Goal: Transaction & Acquisition: Purchase product/service

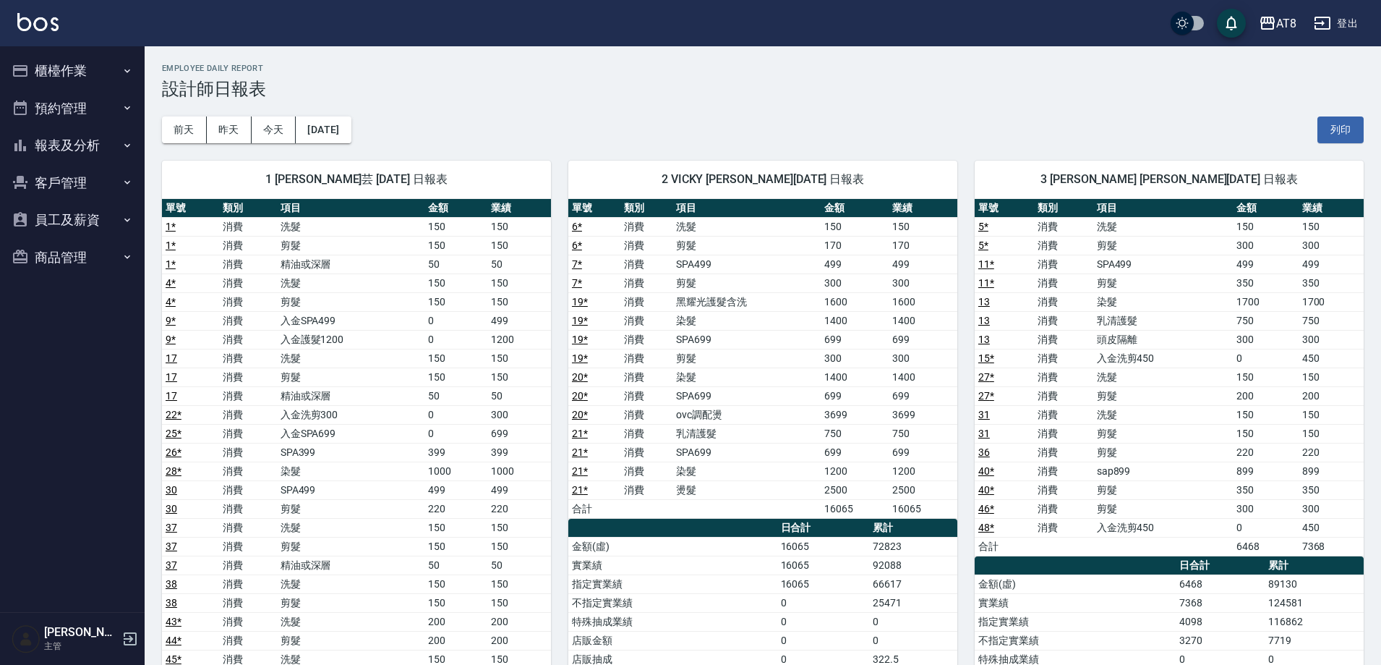
scroll to position [152, 0]
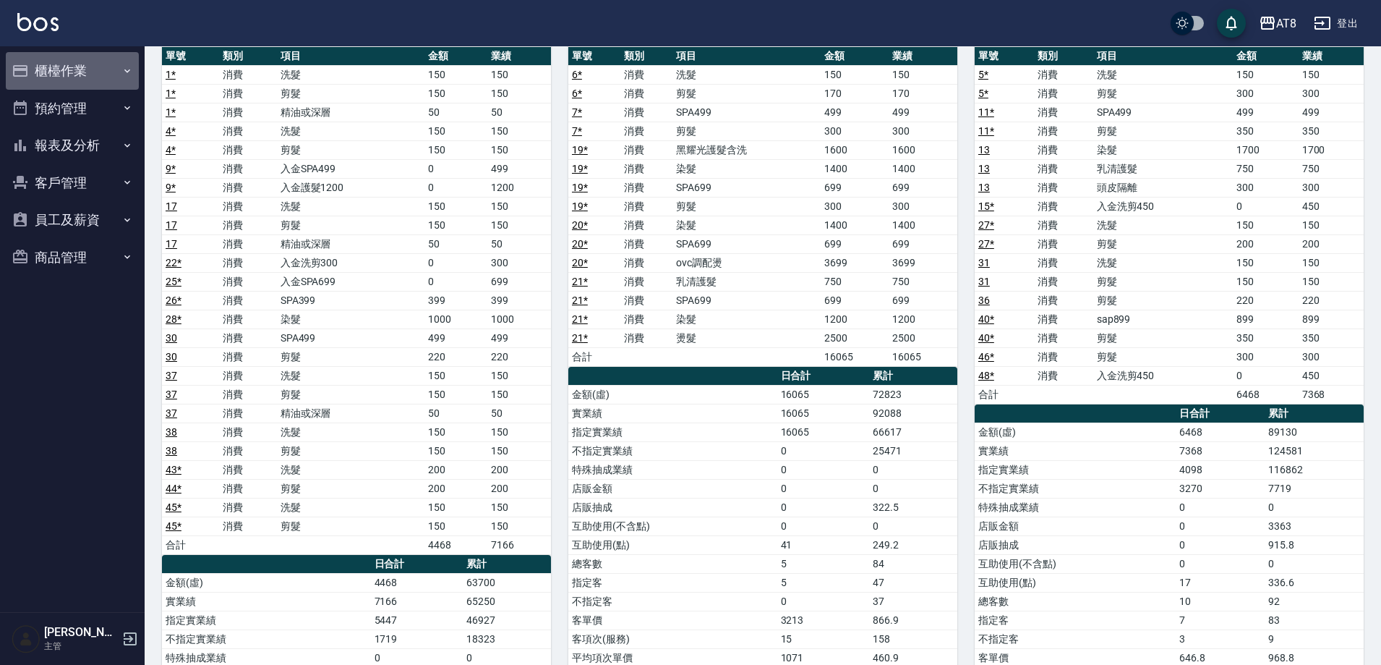
click at [98, 66] on button "櫃檯作業" at bounding box center [72, 71] width 133 height 38
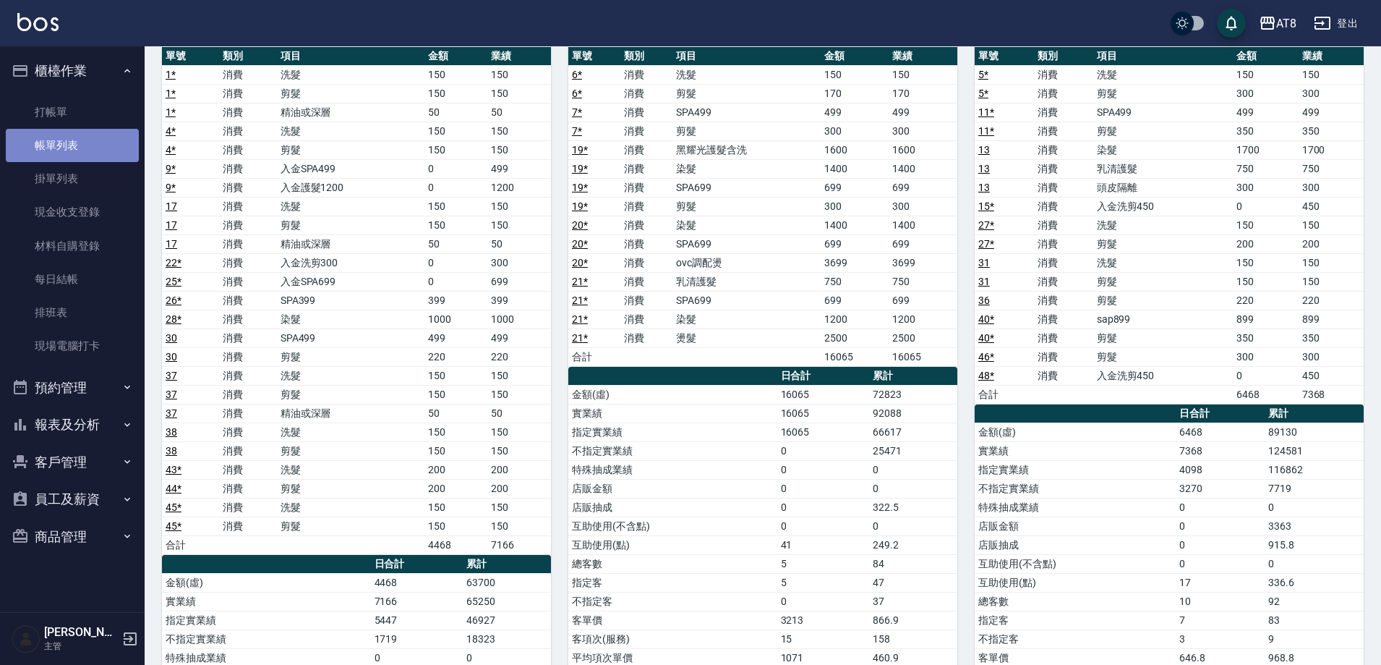
click at [77, 142] on link "帳單列表" at bounding box center [72, 145] width 133 height 33
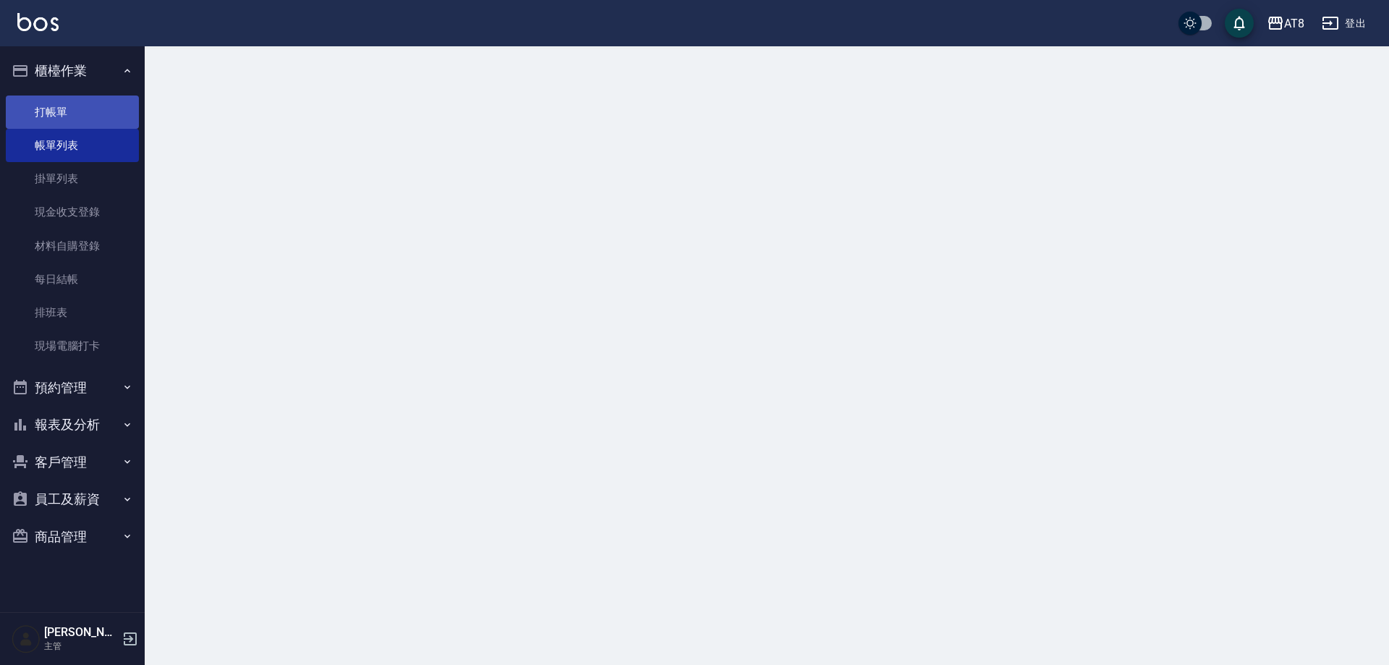
click at [76, 117] on link "打帳單" at bounding box center [72, 111] width 133 height 33
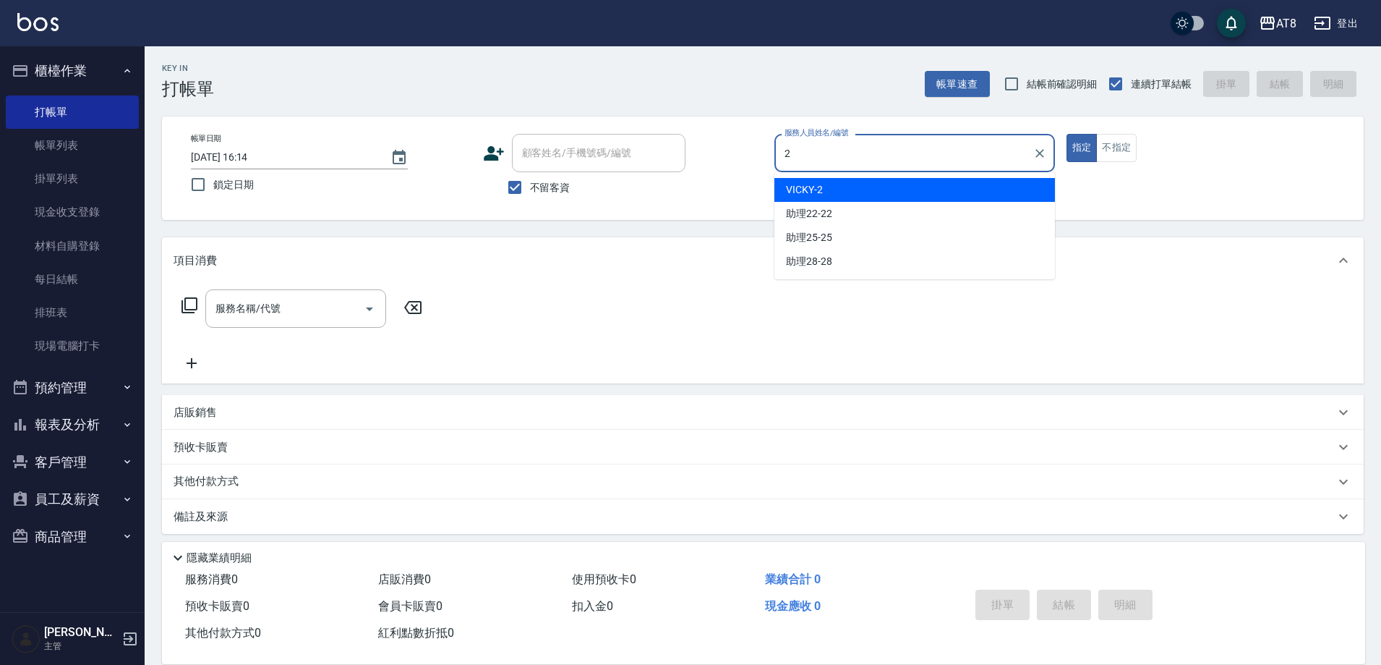
type input "VICKY-2"
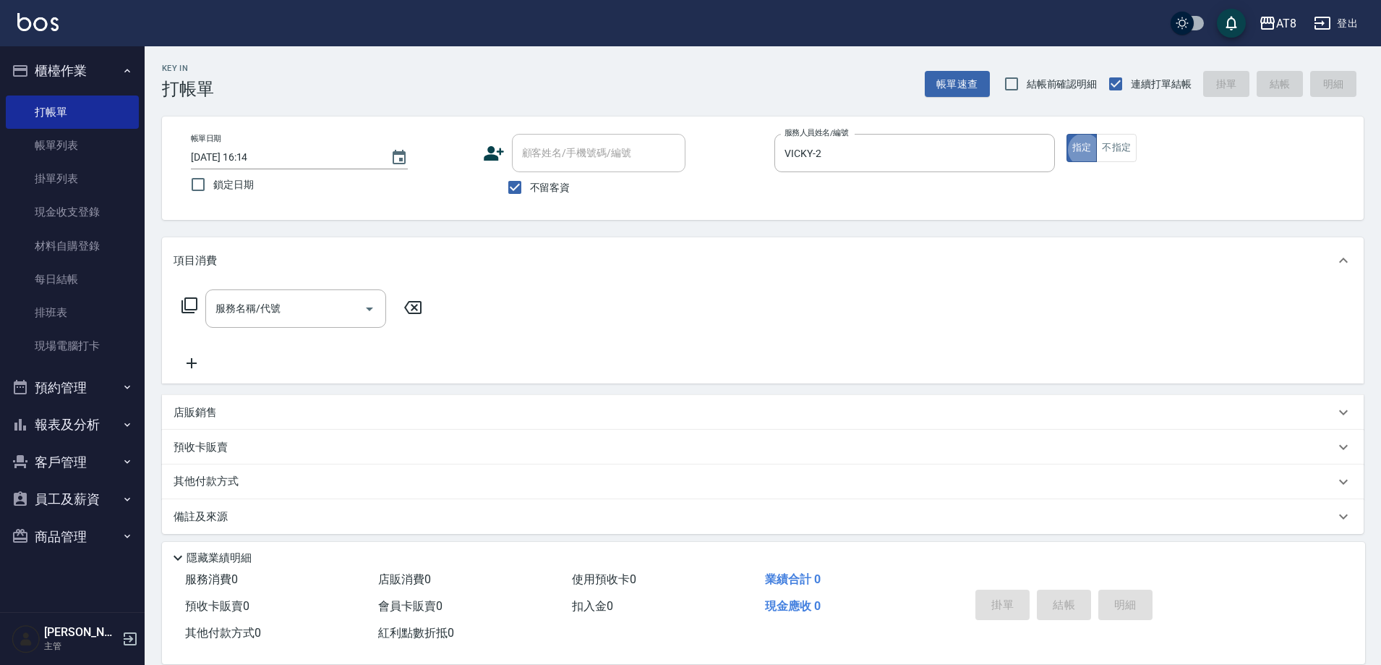
type button "true"
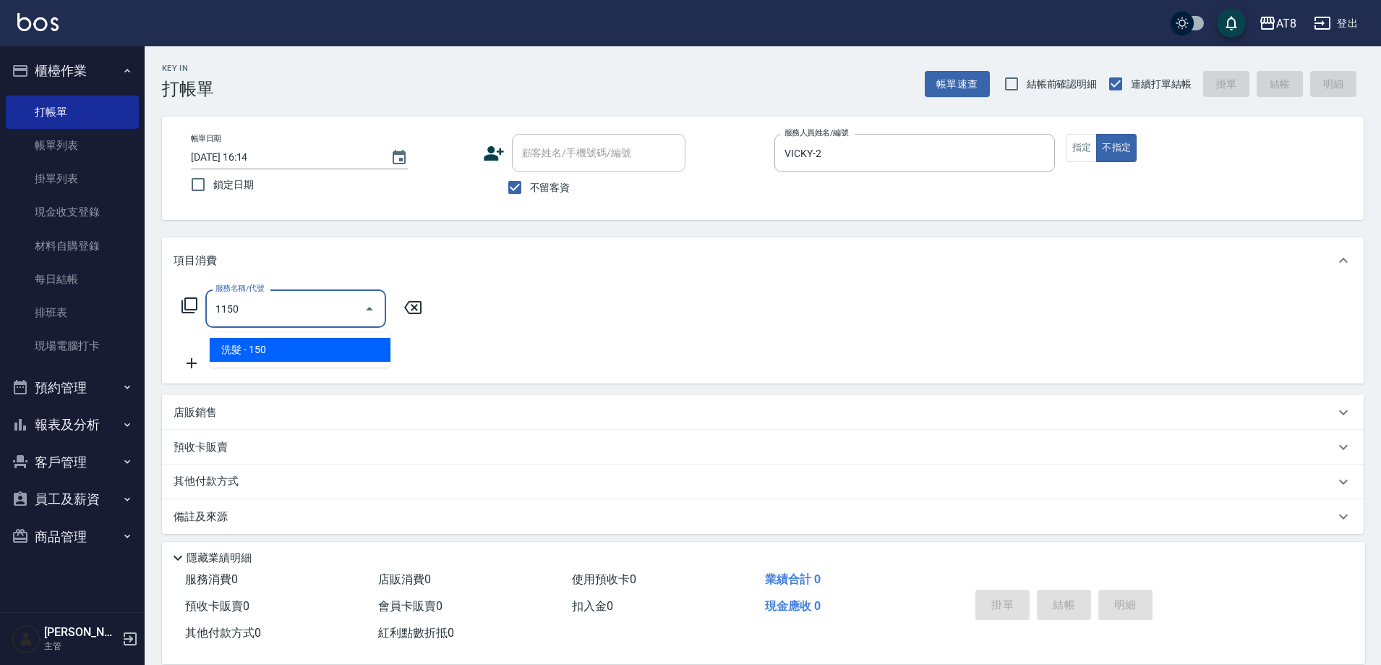
type input "洗髮(1150)"
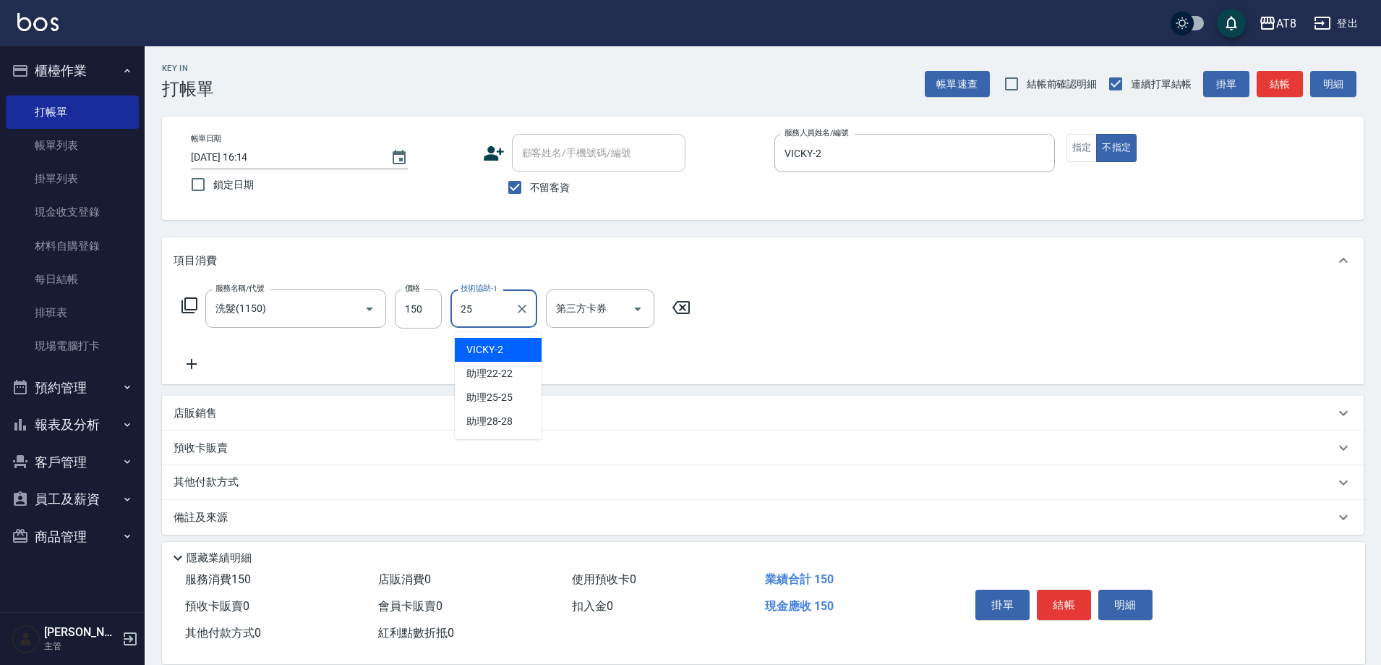
type input "助理25-25"
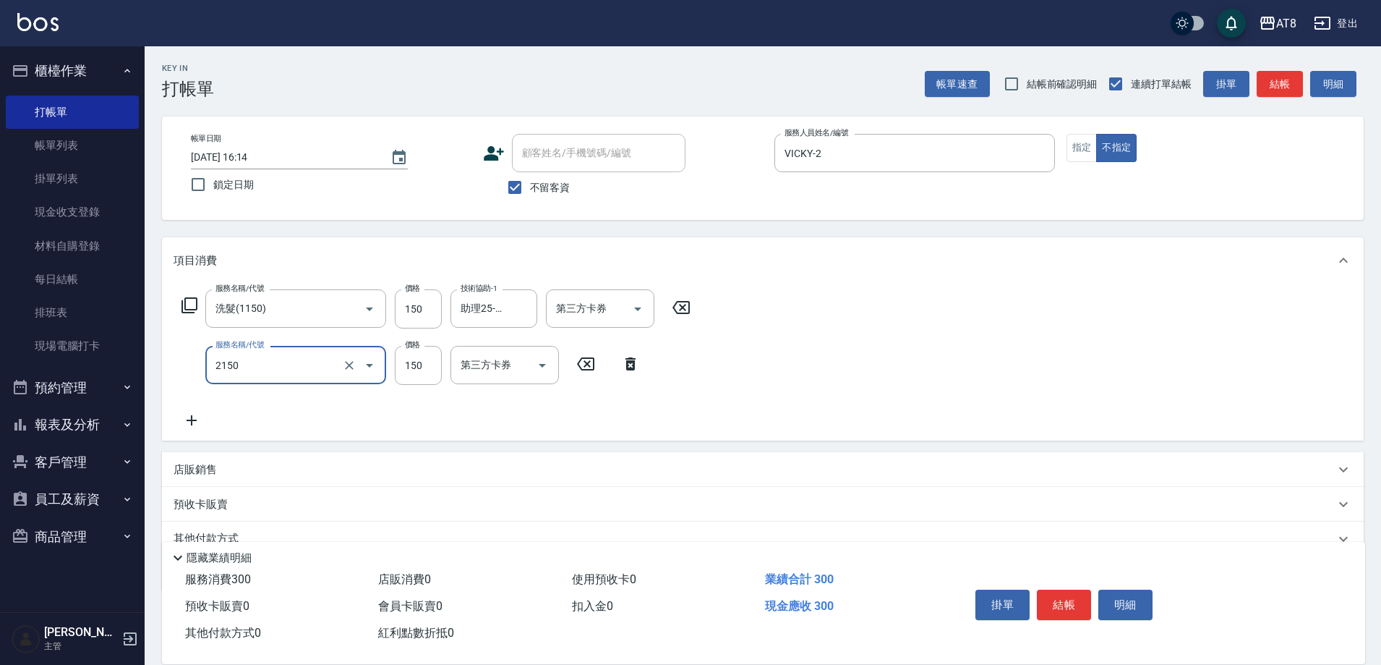
type input "剪髮(2150)"
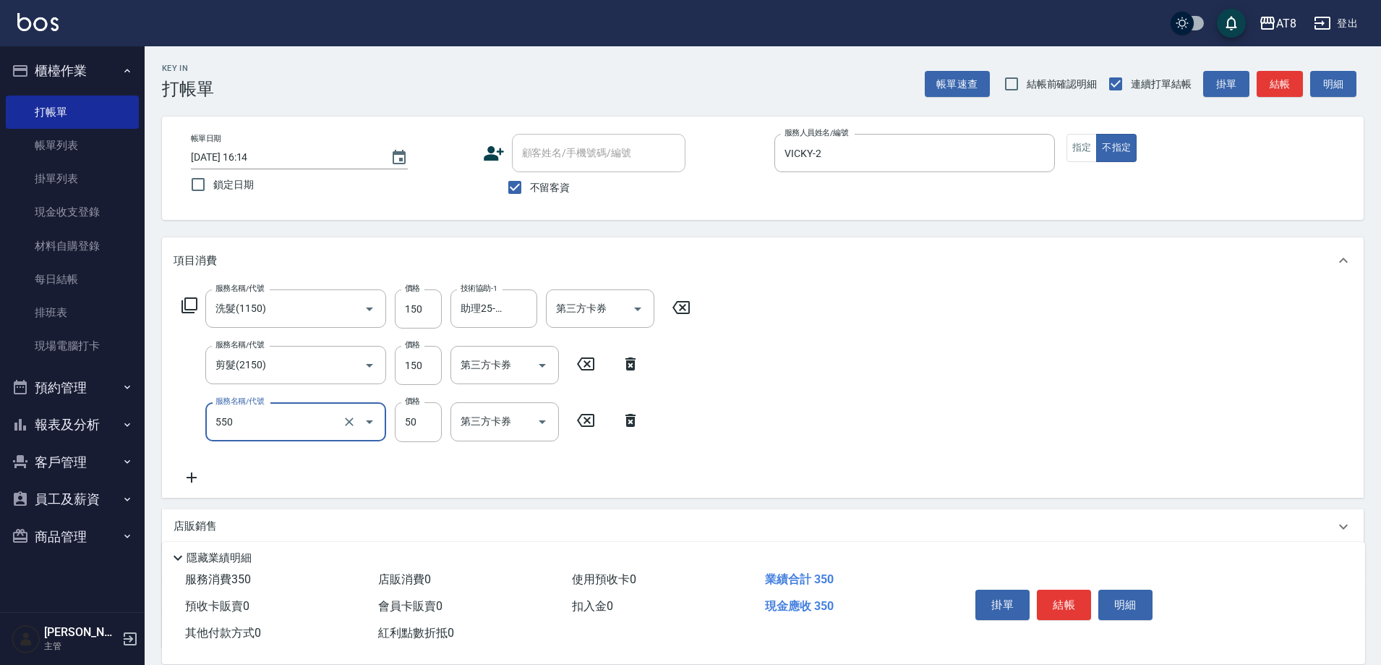
type input "精油或深層(550)"
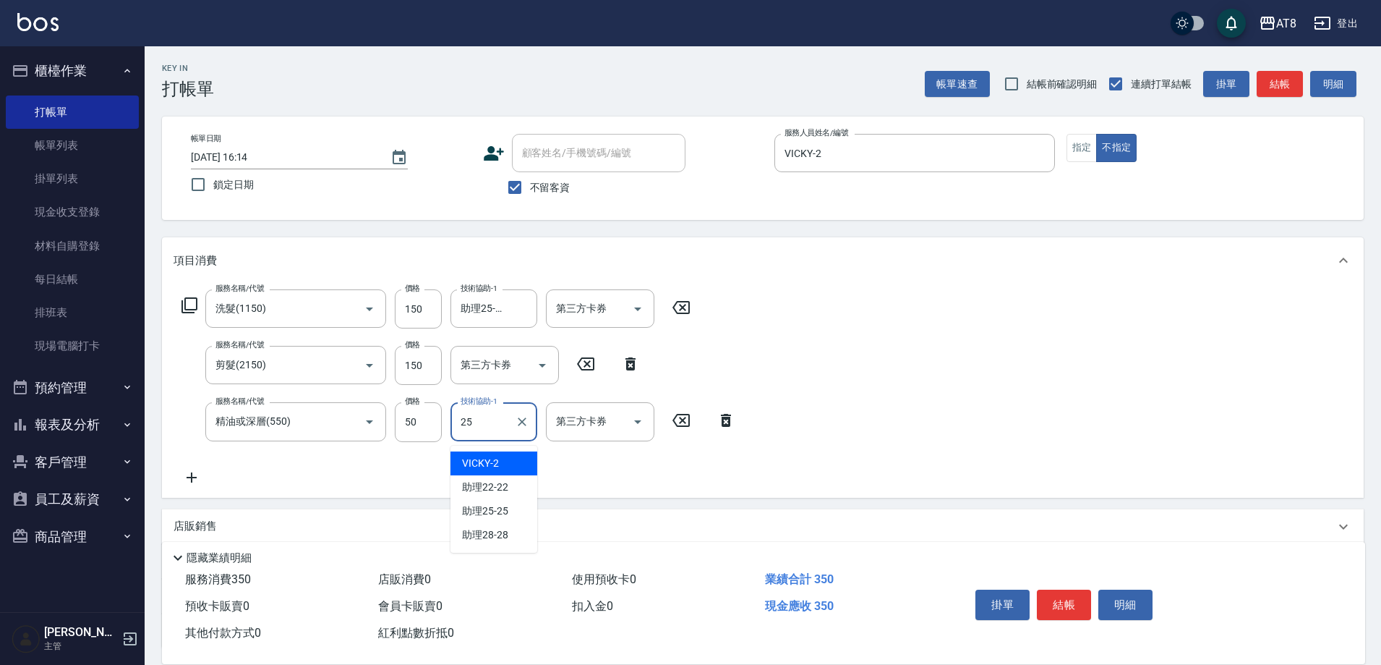
type input "助理25-25"
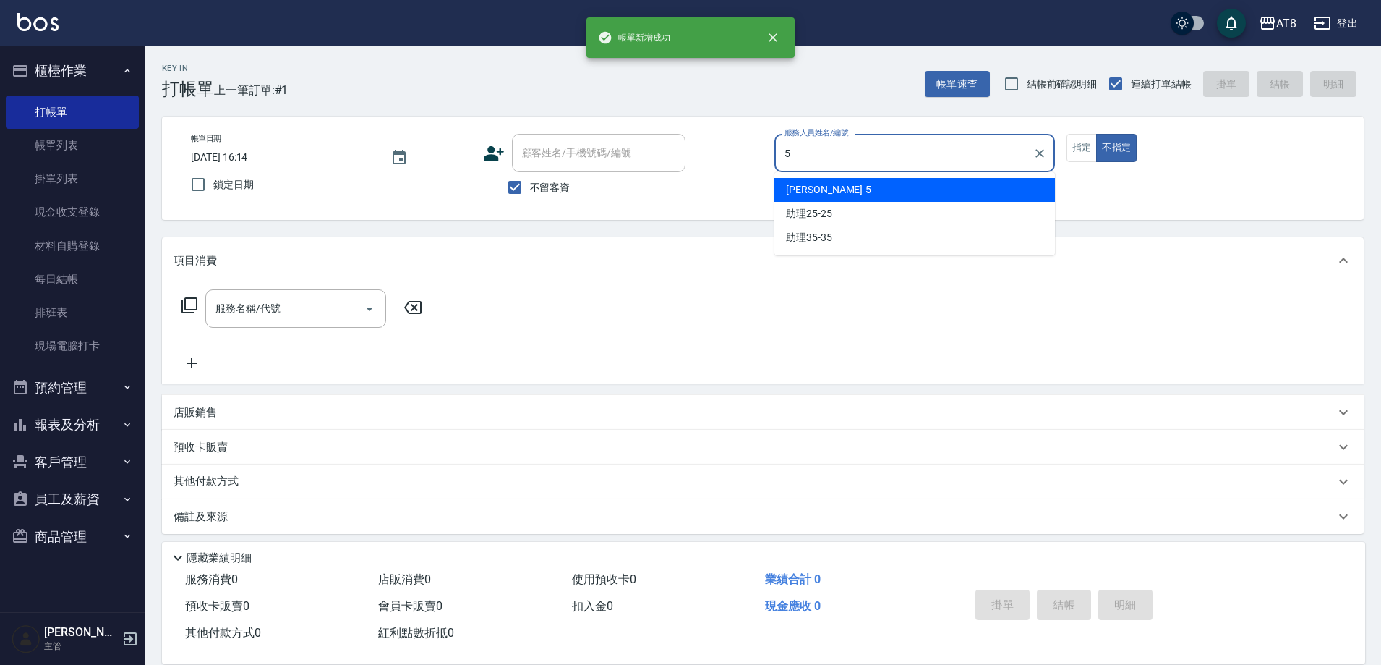
type input "HANK-5"
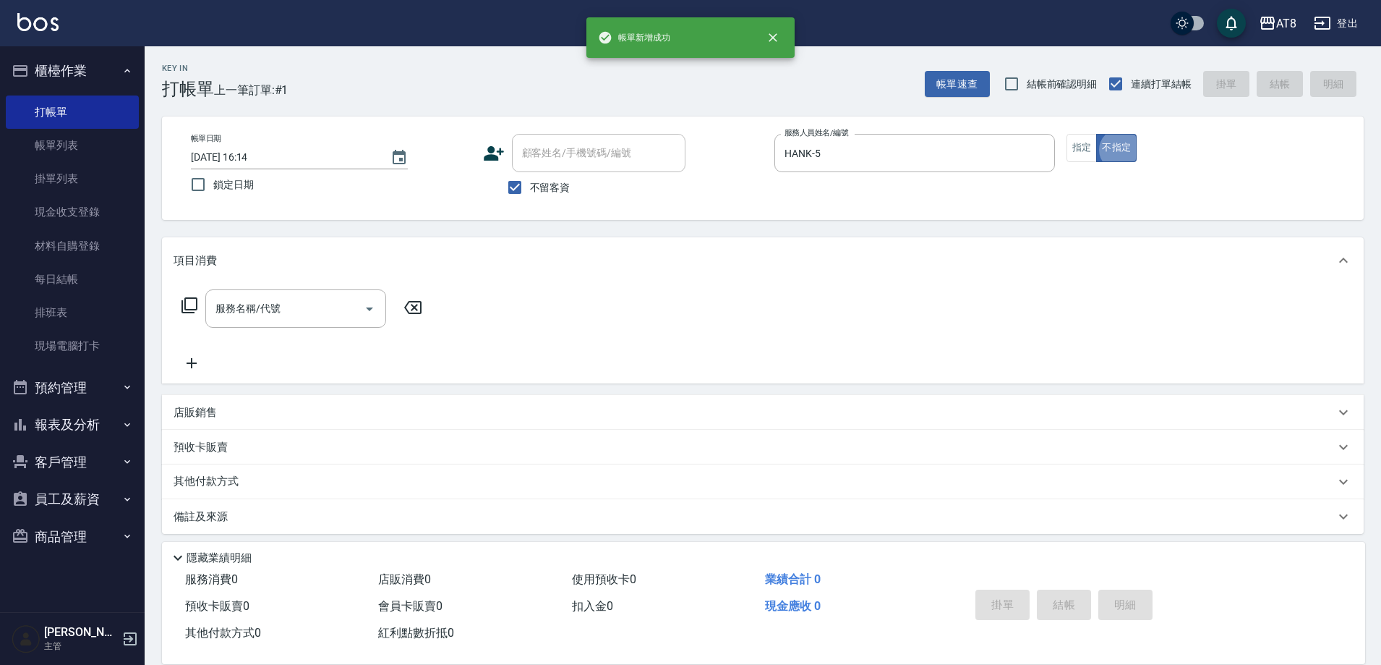
type button "false"
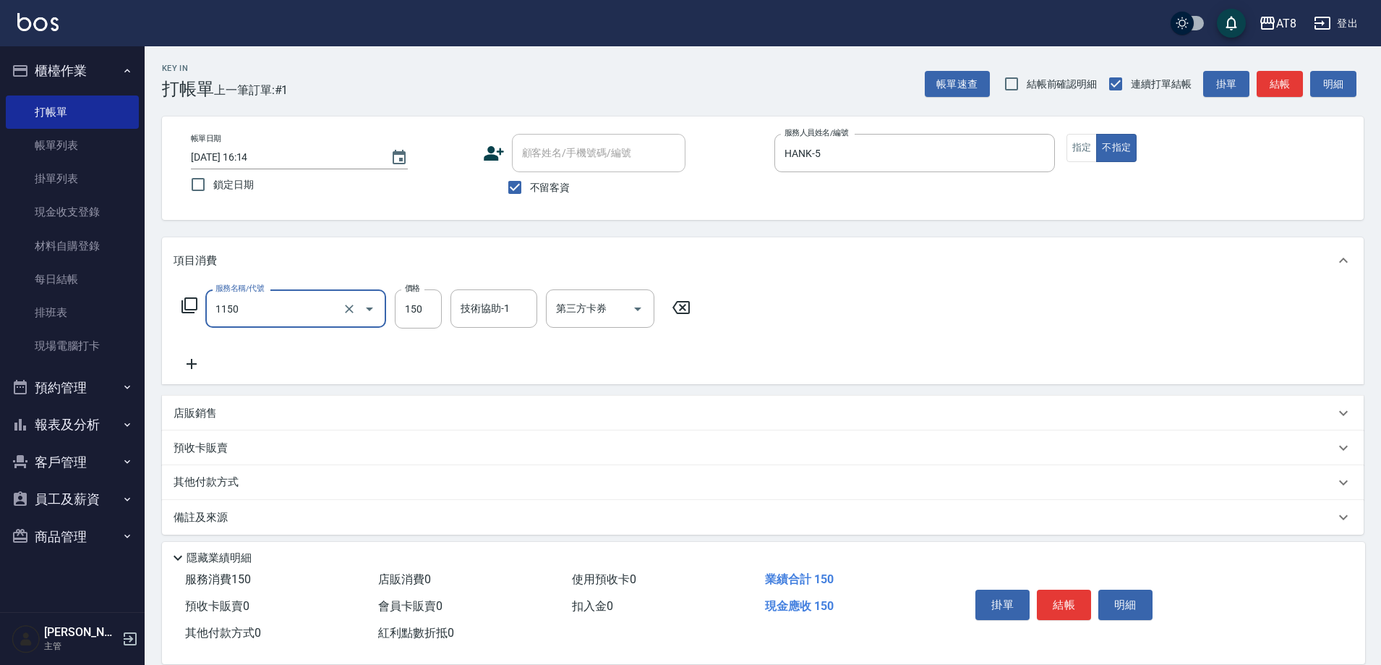
type input "洗髮(1150)"
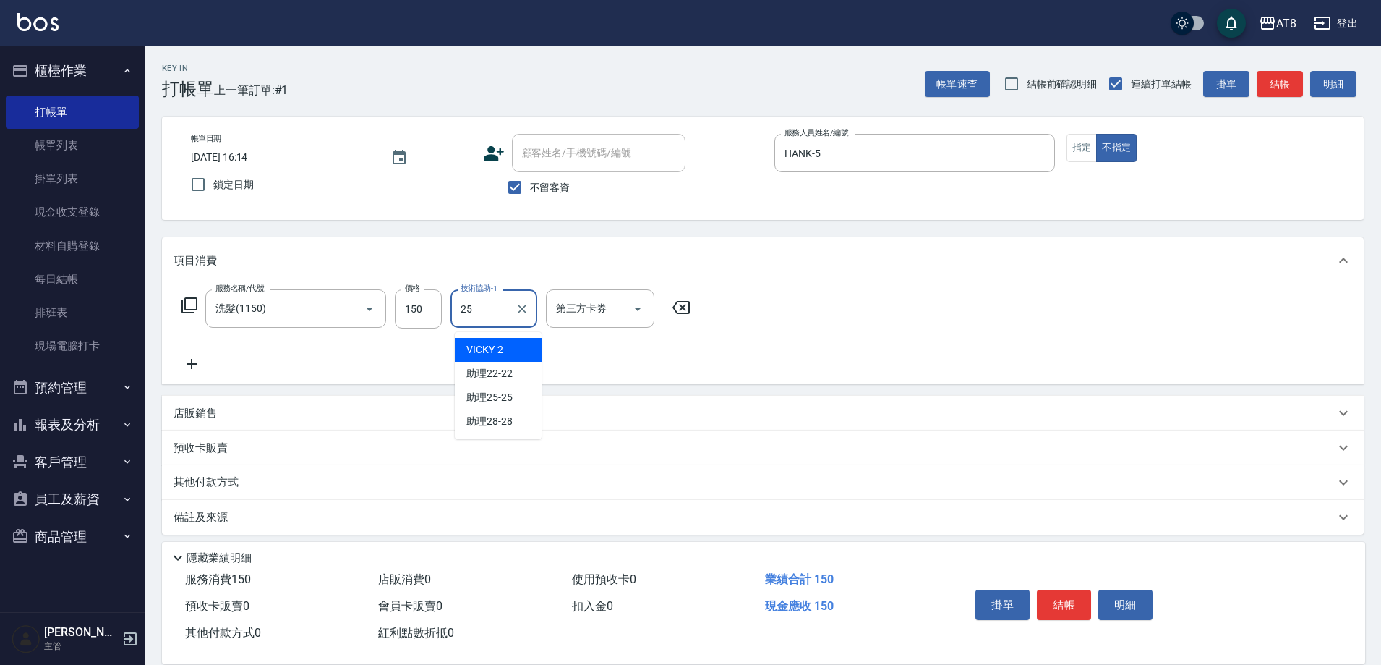
type input "助理25-25"
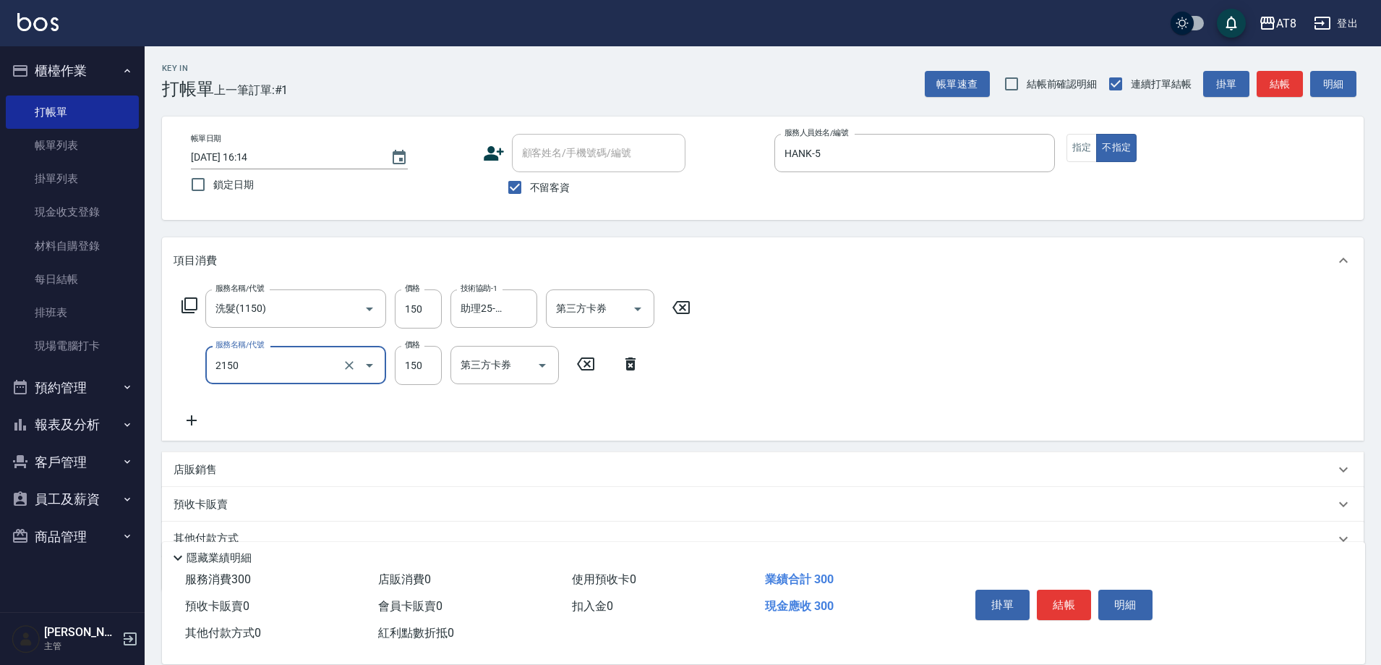
type input "剪髮(2150)"
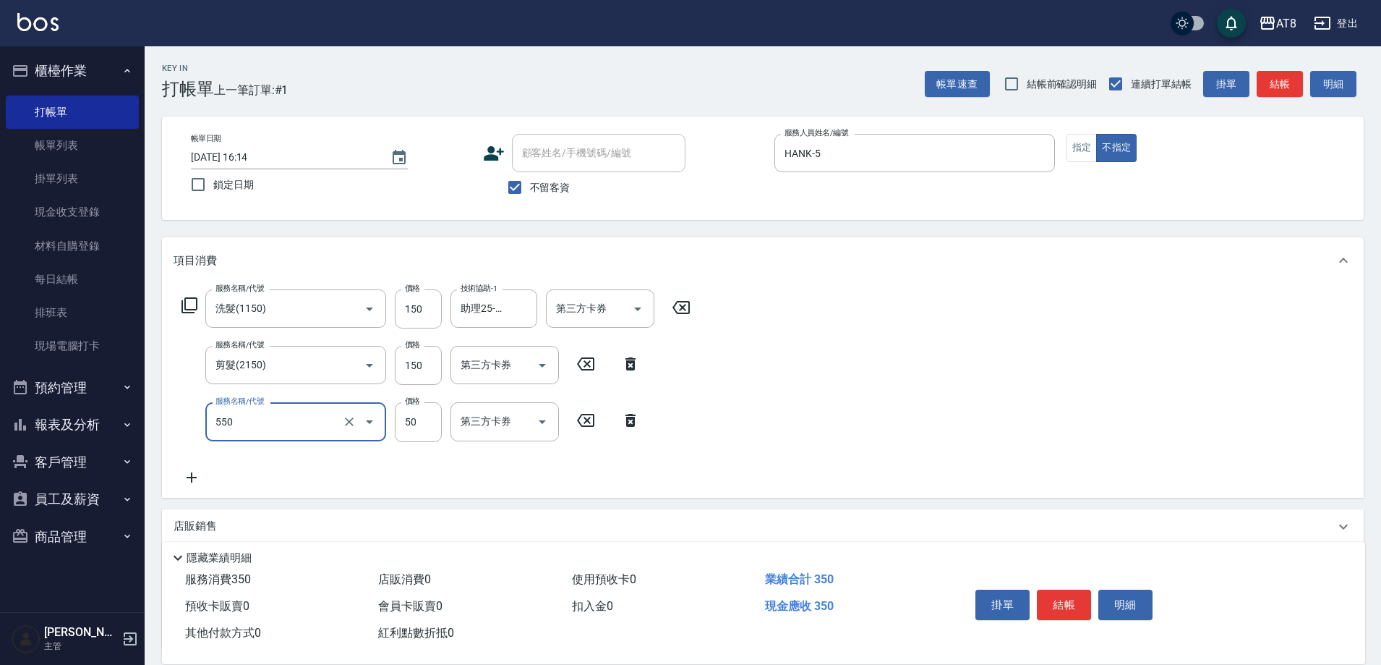
type input "精油或深層(550)"
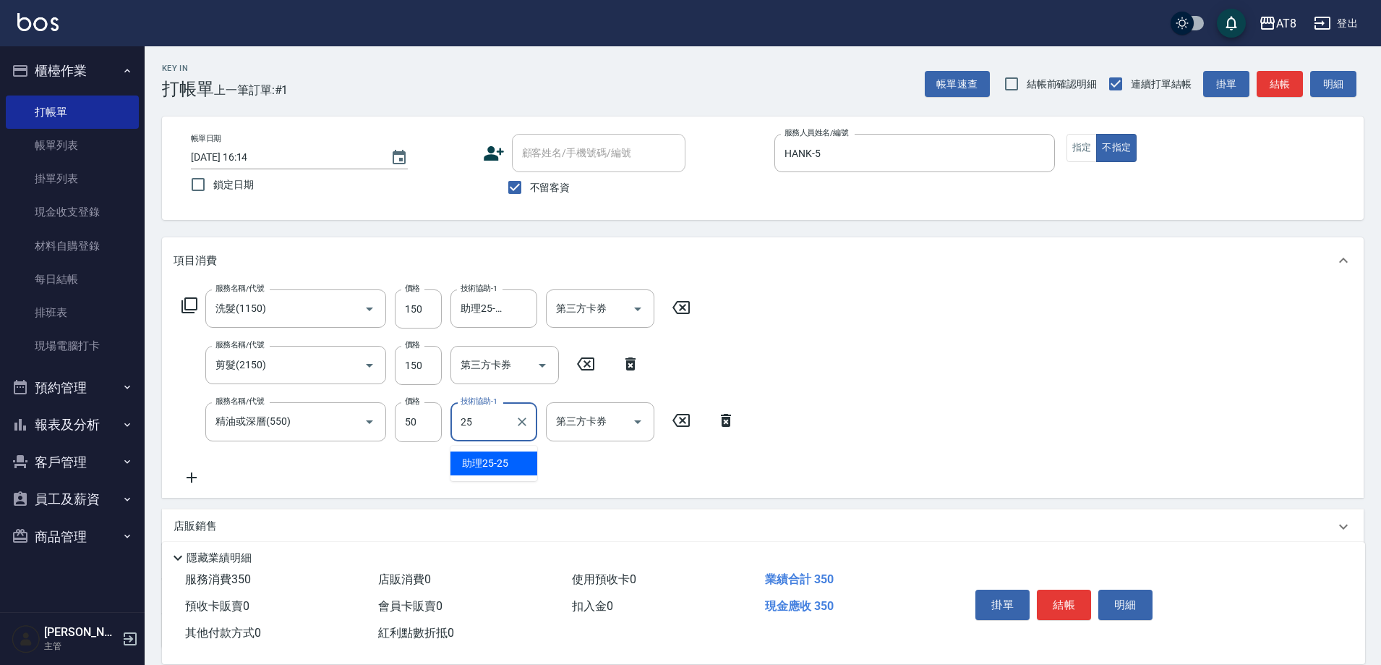
type input "助理25-25"
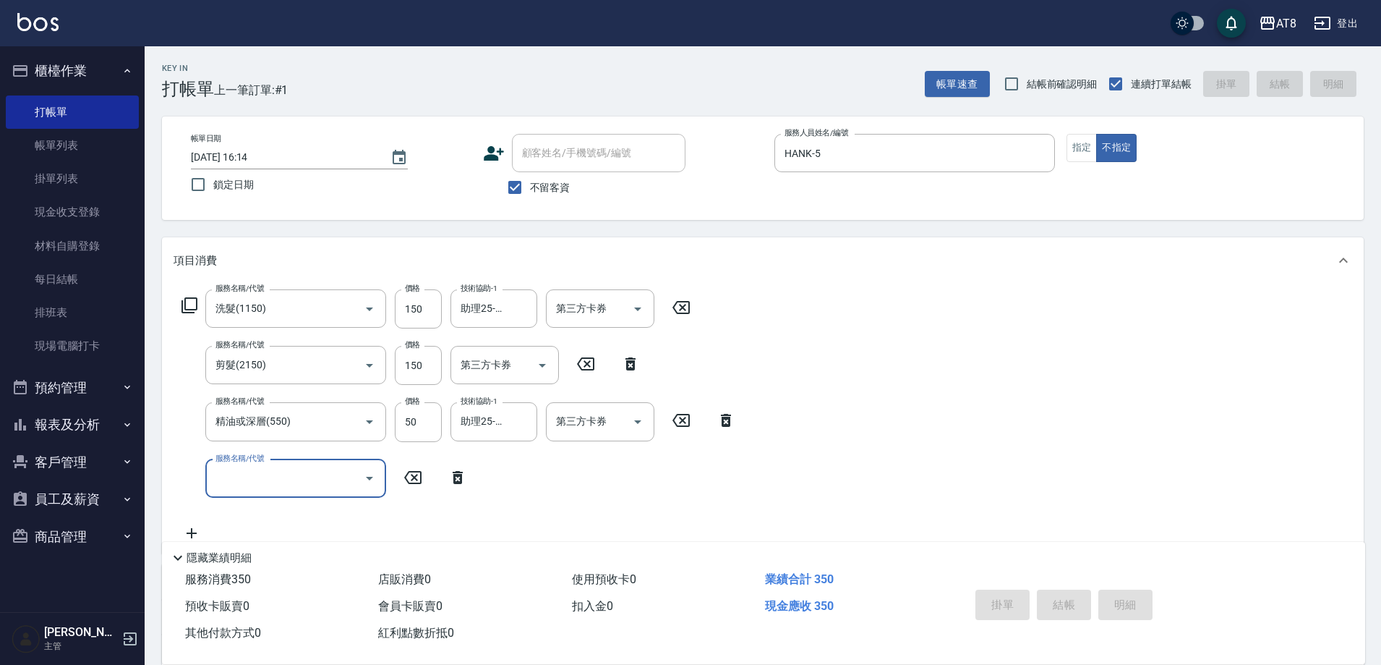
type input "[DATE] 16:15"
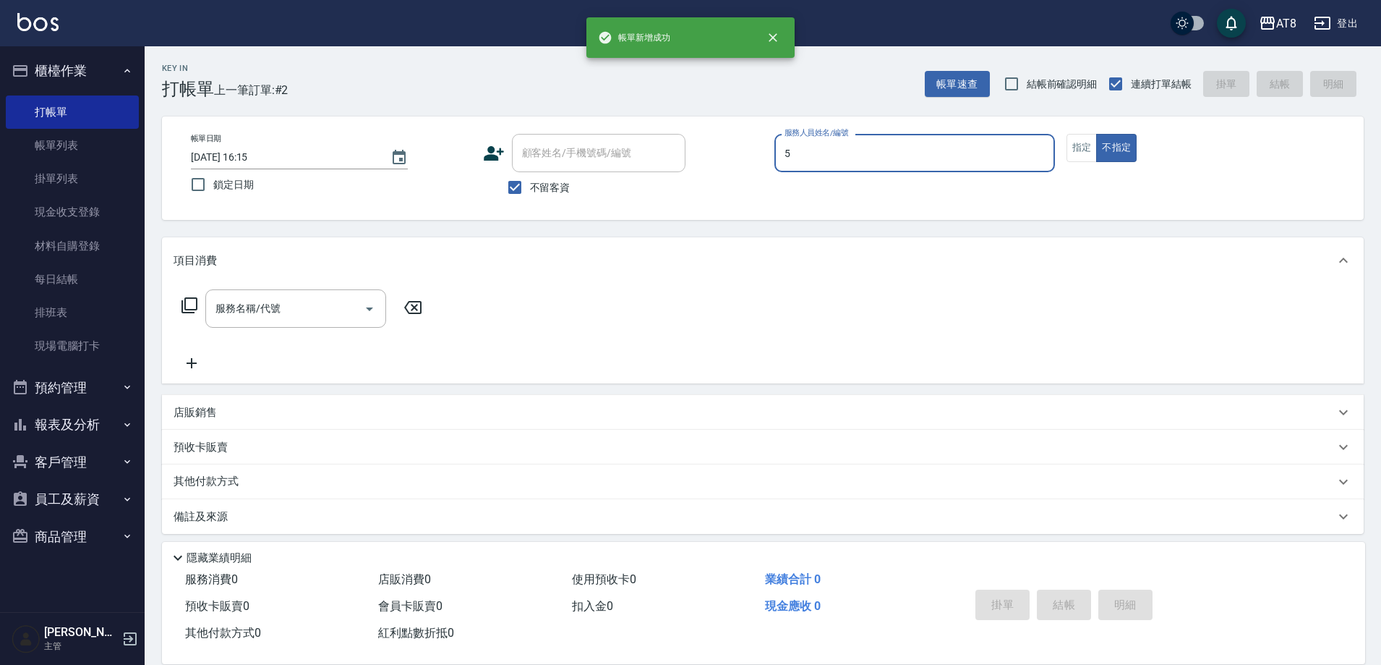
type input "HANK-5"
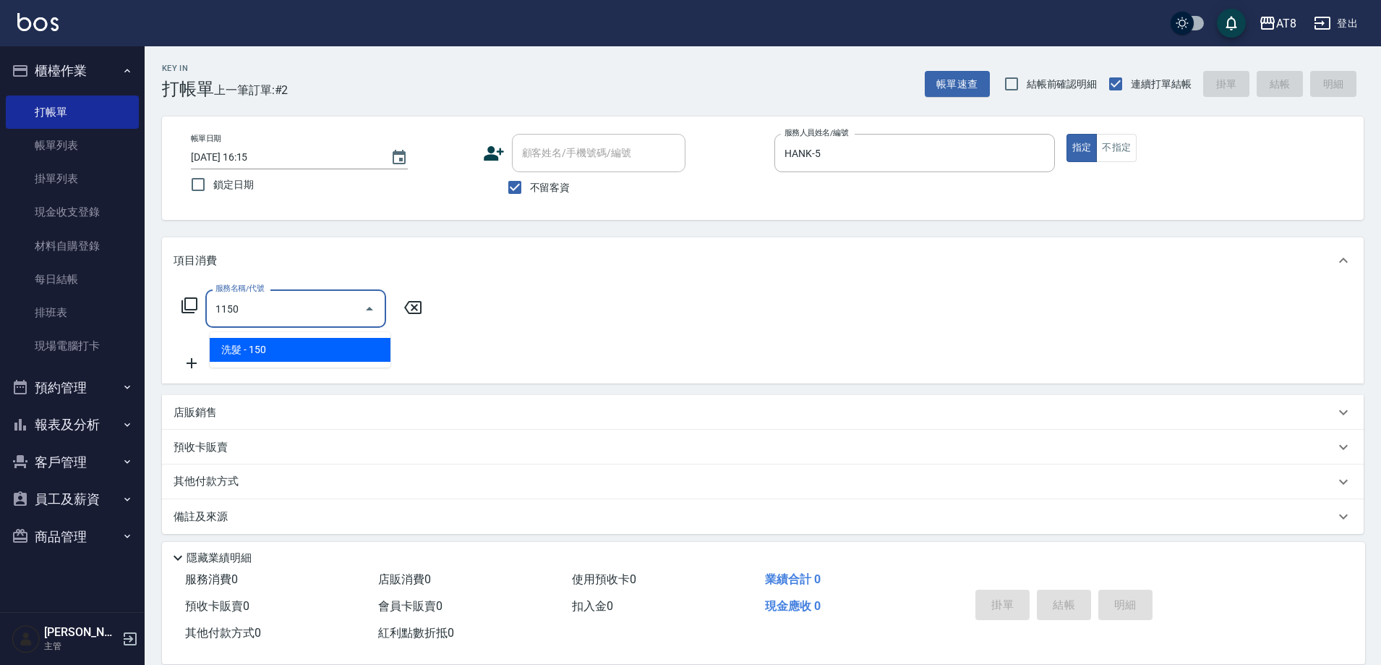
type input "1150"
click at [191, 304] on icon at bounding box center [189, 305] width 17 height 17
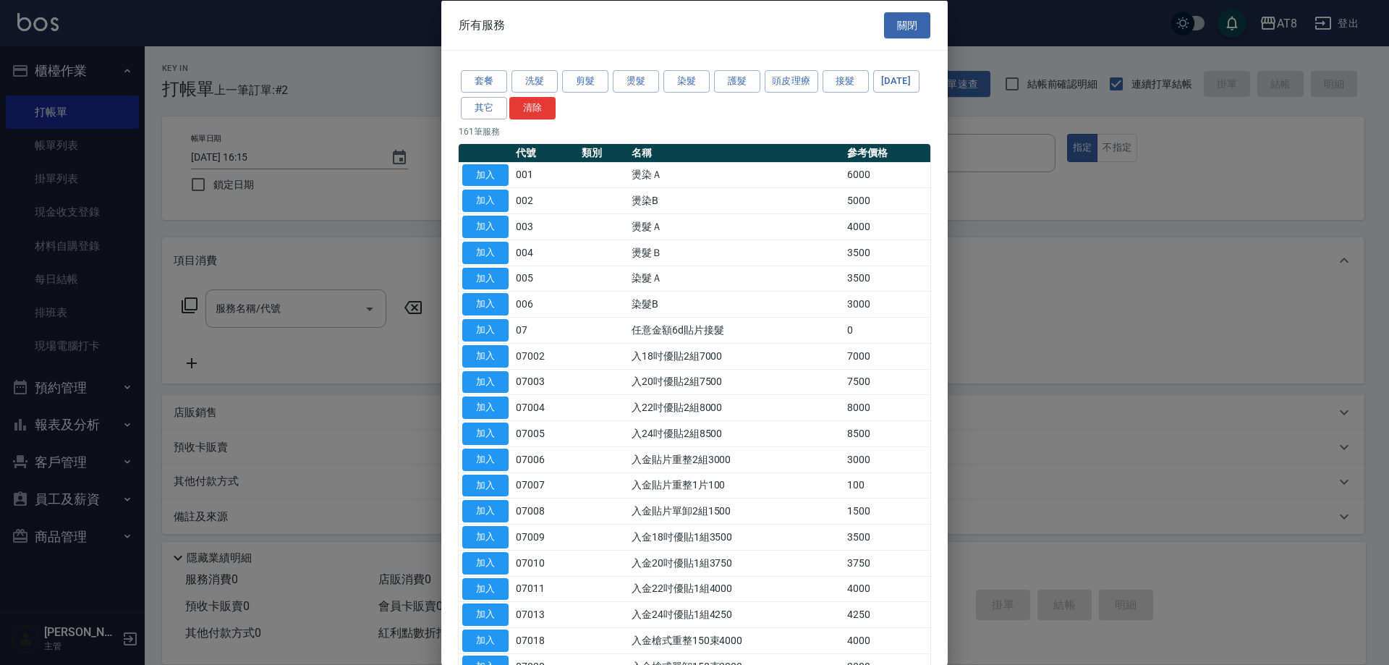
click at [558, 77] on div "套餐 洗髮 剪髮 燙髮 染髮 護髮 頭皮理療 接髮 [DATE] 其它 清除" at bounding box center [694, 95] width 472 height 54
click at [549, 84] on button "洗髮" at bounding box center [534, 81] width 46 height 22
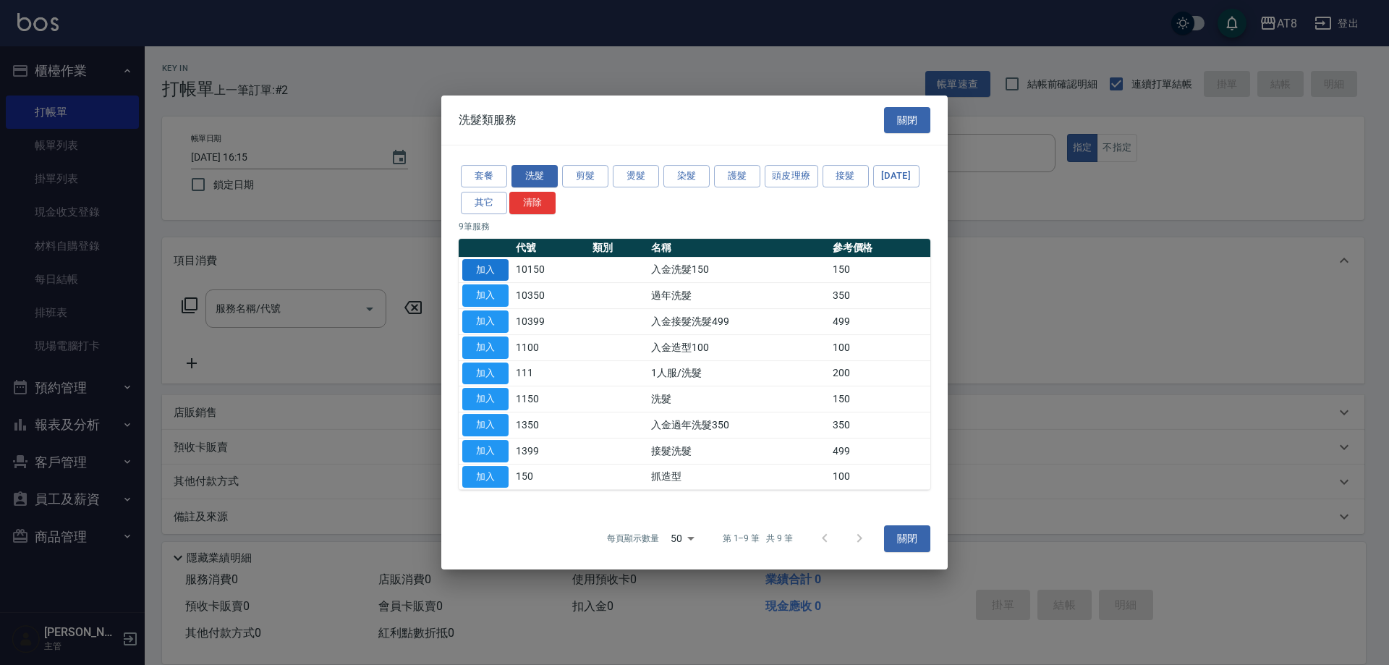
click at [487, 259] on button "加入" at bounding box center [485, 270] width 46 height 22
type input "入金洗髮150(10150)"
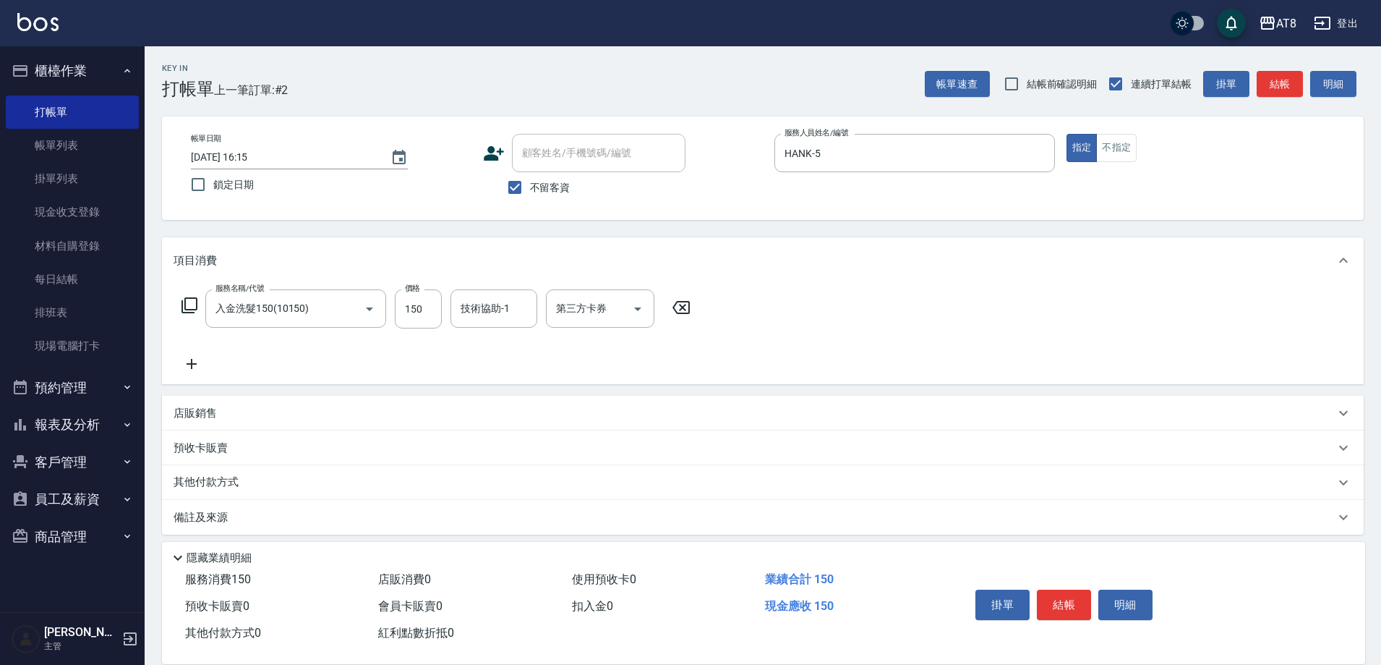
click at [187, 310] on icon at bounding box center [189, 305] width 17 height 17
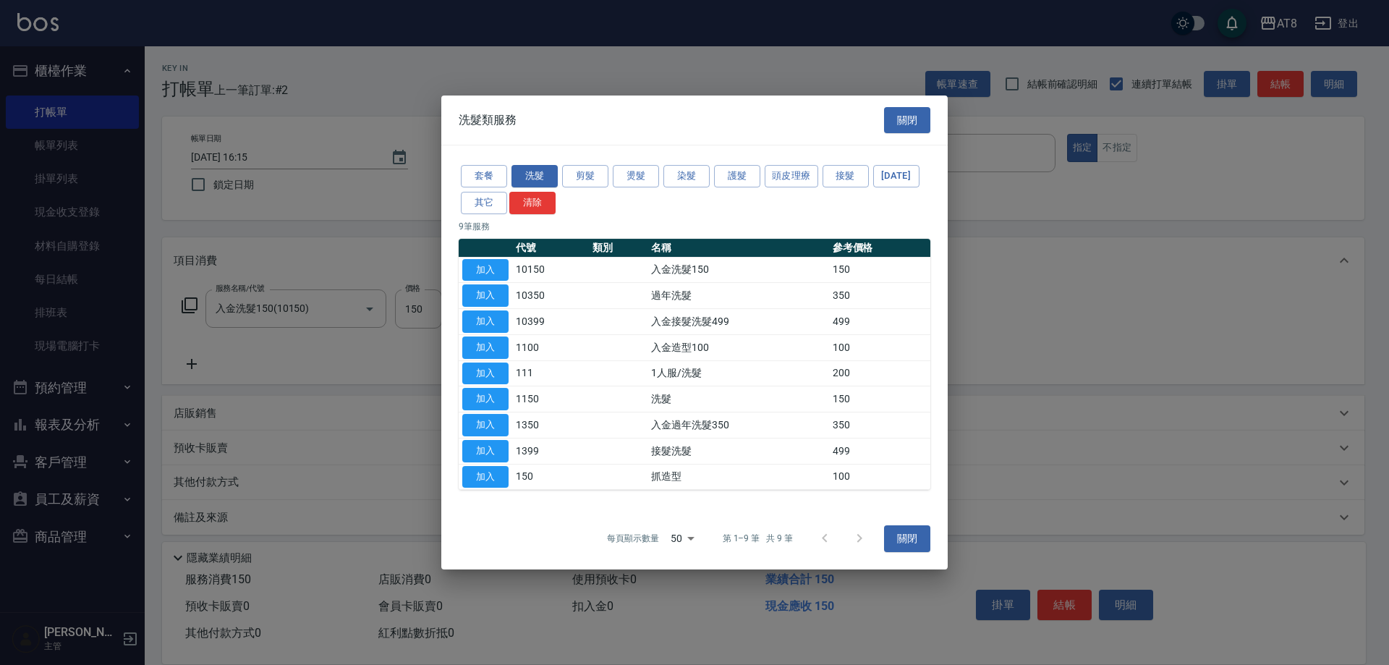
click at [595, 145] on div "套餐 洗髮 剪髮 燙髮 染髮 護髮 頭皮理療 接髮 [DATE] 其它 清除 9 筆服務 代號 類別 名稱 參考價格 加入 10150 入金洗髮150 150…" at bounding box center [694, 326] width 506 height 362
click at [588, 165] on button "剪髮" at bounding box center [585, 176] width 46 height 22
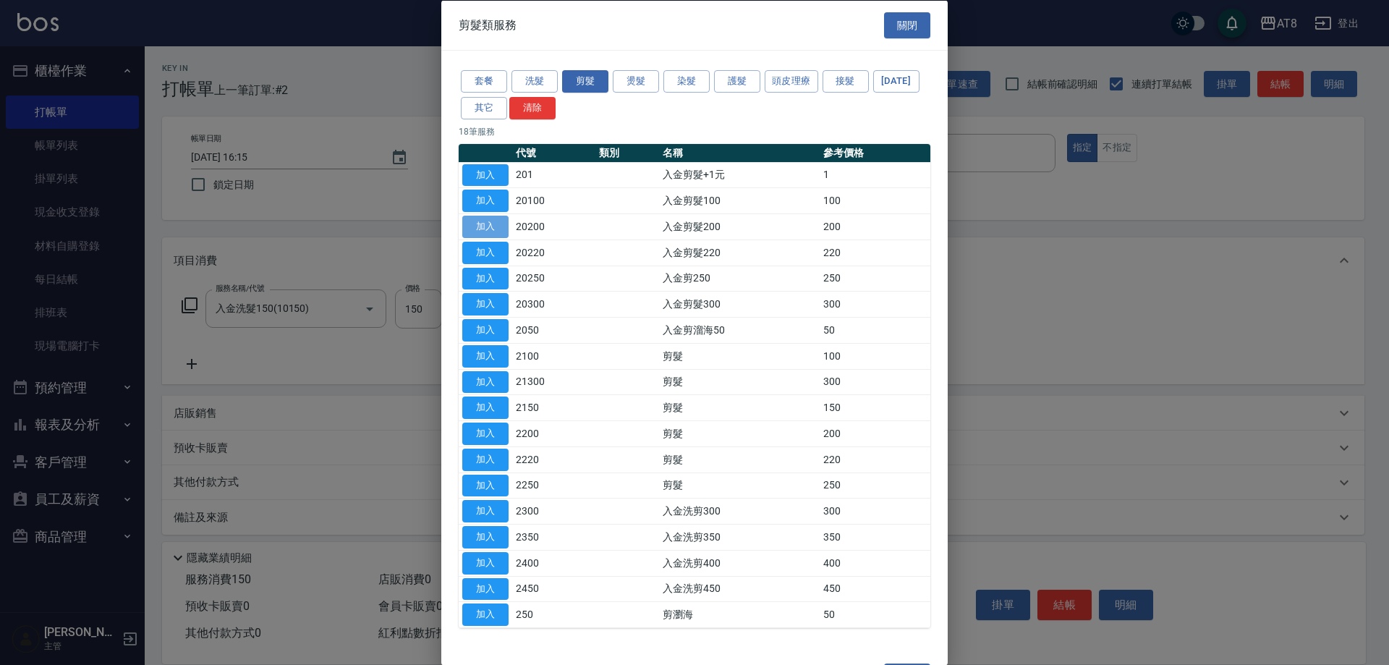
click at [490, 238] on button "加入" at bounding box center [485, 227] width 46 height 22
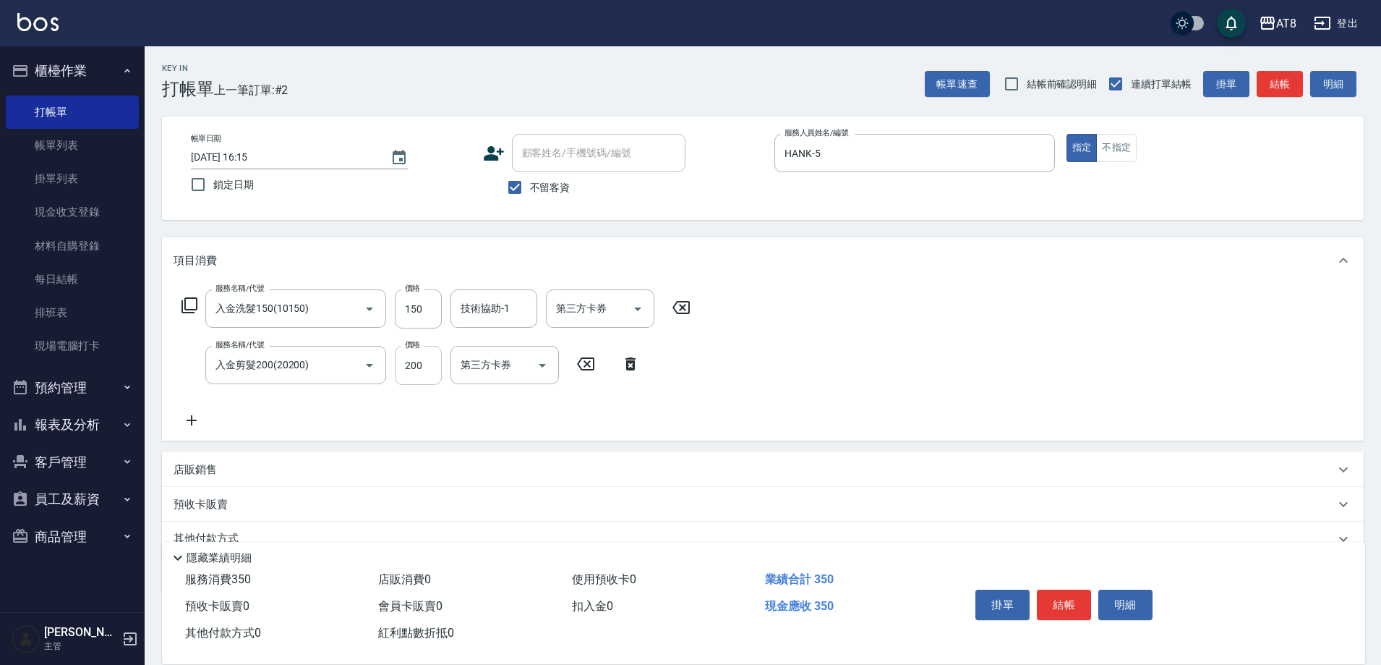
click at [427, 371] on input "200" at bounding box center [418, 365] width 47 height 39
type input "150"
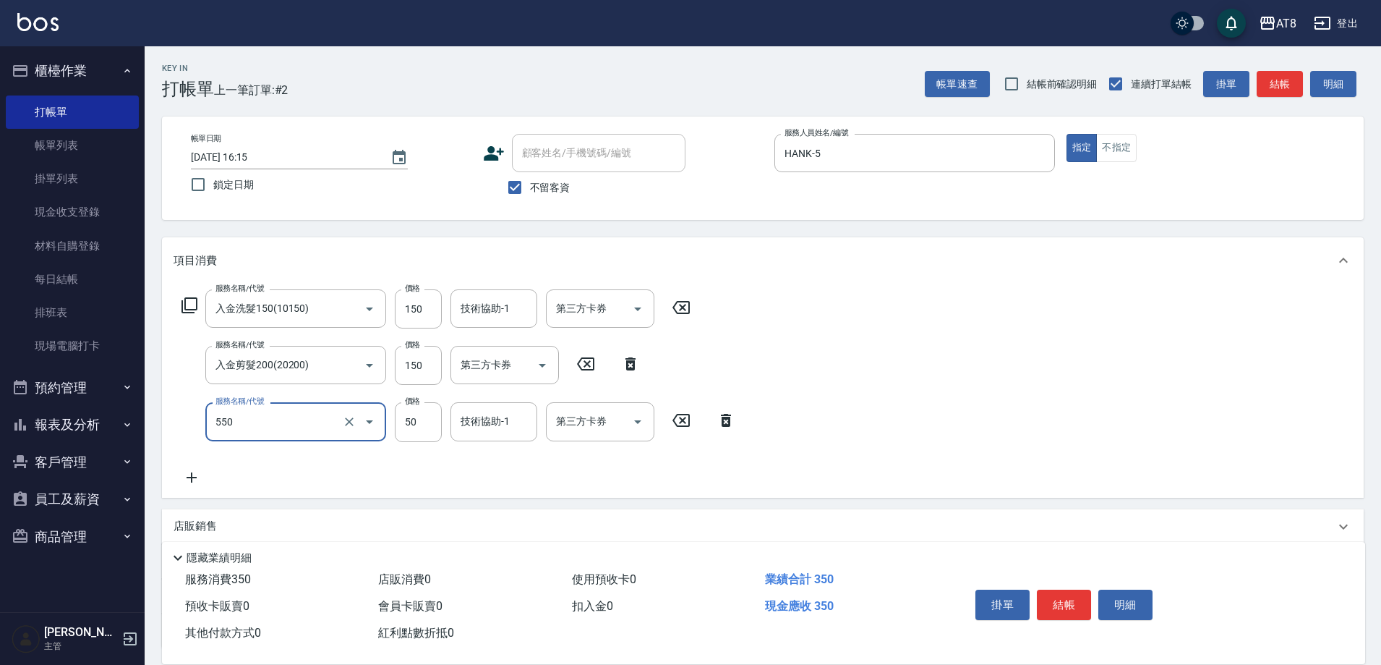
type input "精油或深層(550)"
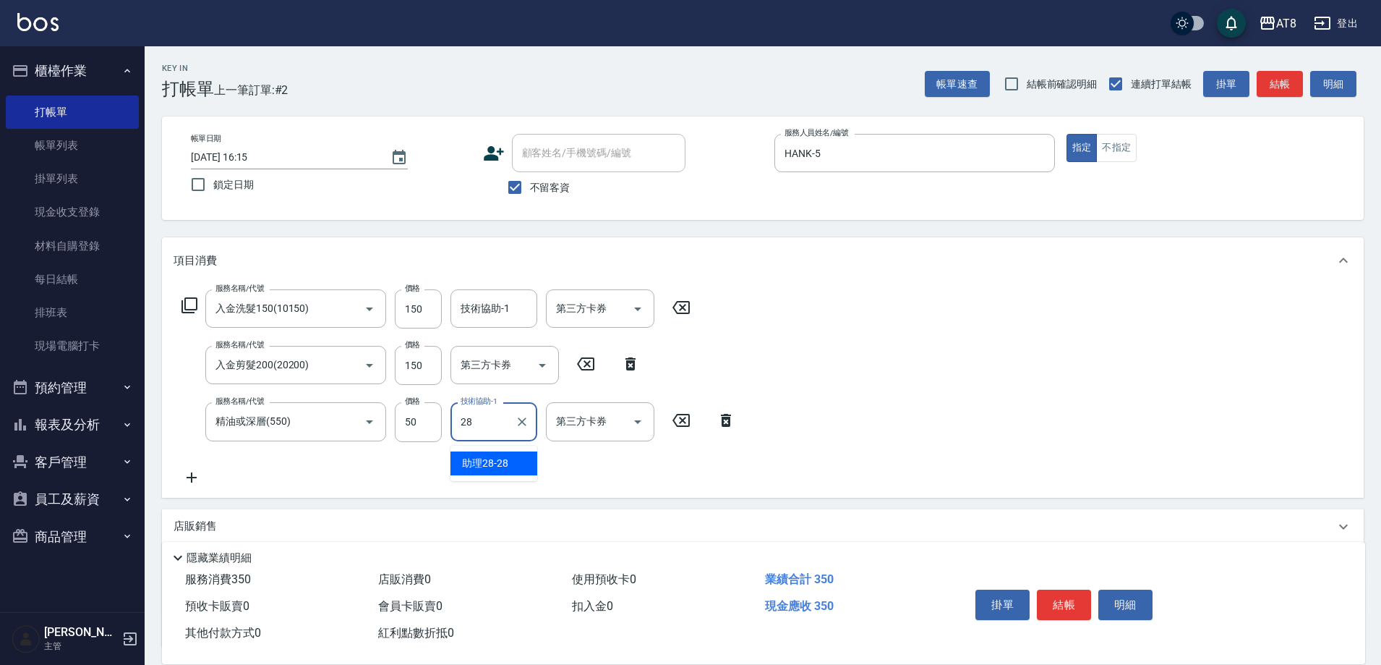
type input "助理28-28"
click at [498, 283] on div "項目消費" at bounding box center [763, 260] width 1202 height 46
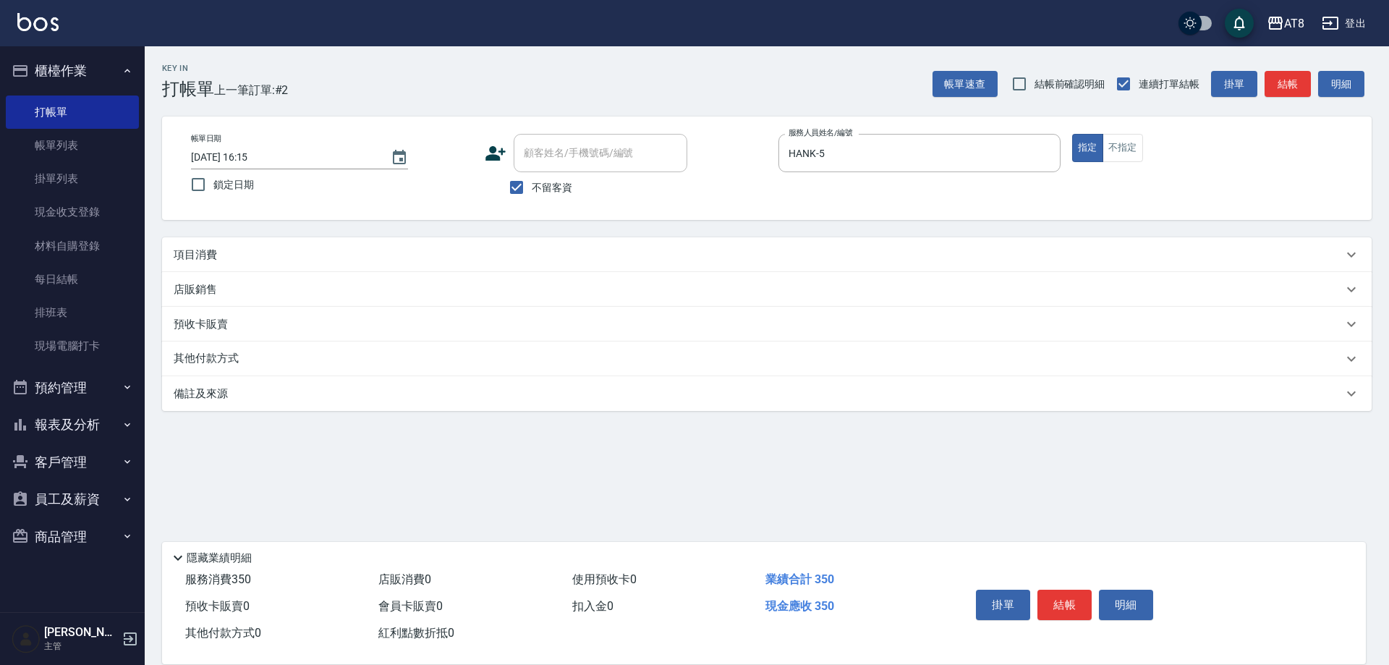
click at [493, 296] on div "店販銷售" at bounding box center [758, 289] width 1169 height 15
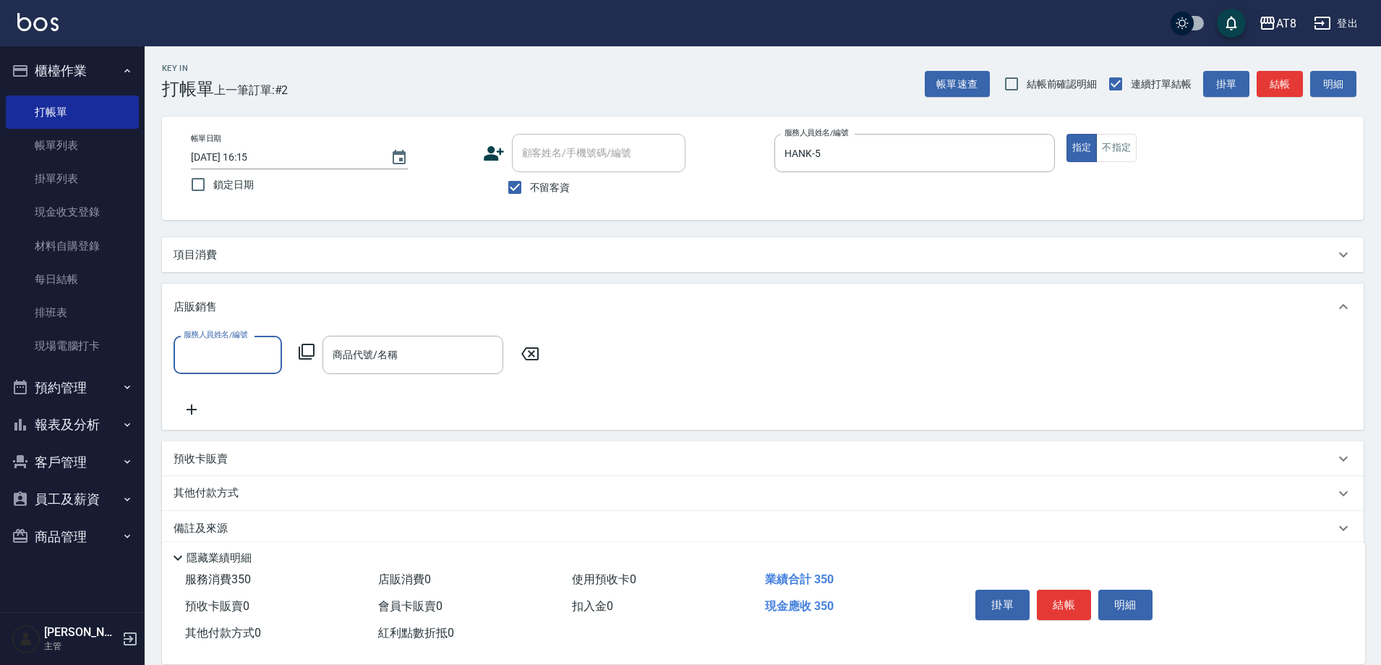
click at [495, 268] on div "項目消費" at bounding box center [763, 254] width 1202 height 35
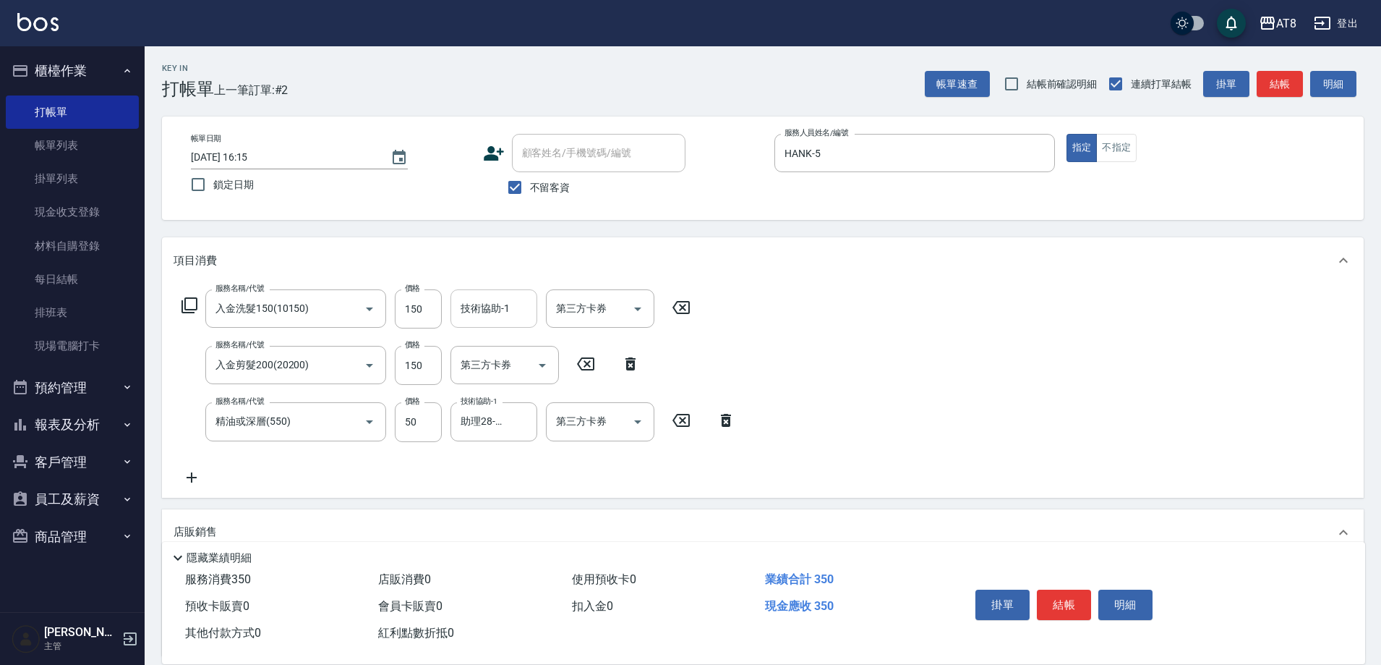
click at [491, 326] on div "技術協助-1" at bounding box center [494, 308] width 87 height 38
type input "助理28-28"
click at [639, 309] on icon "Open" at bounding box center [637, 308] width 17 height 17
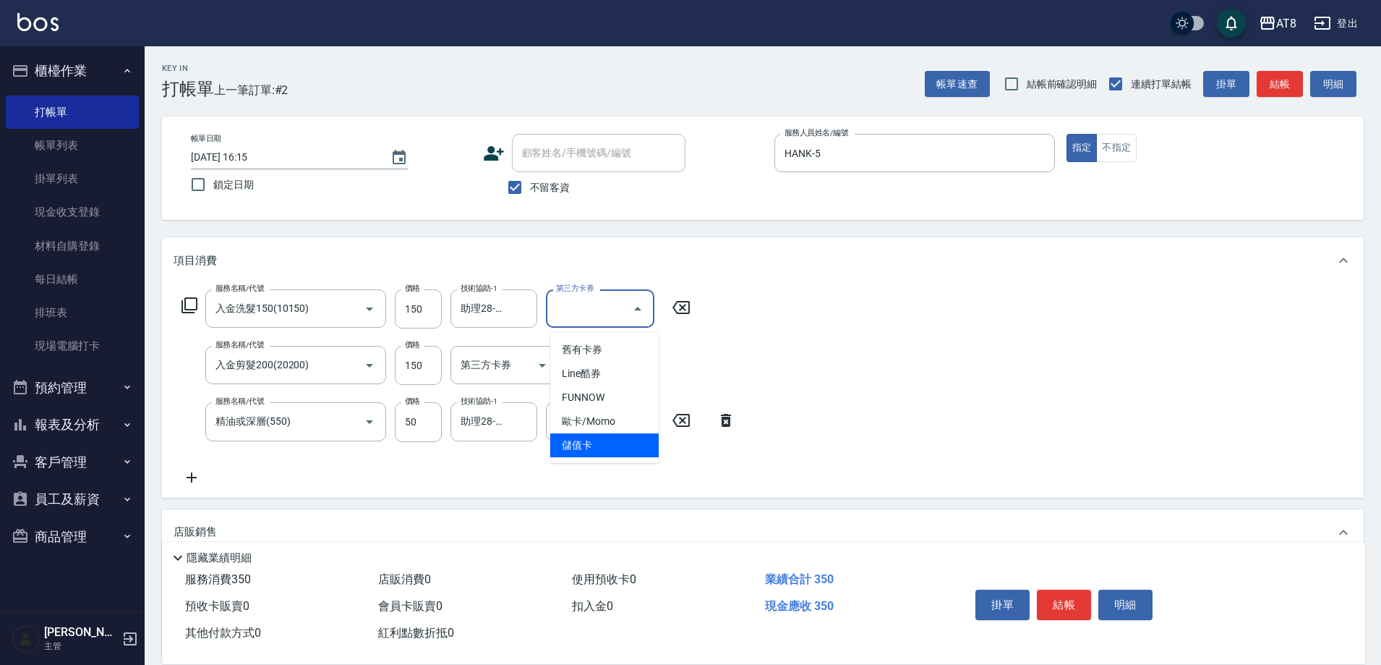
click at [619, 450] on span "儲值卡" at bounding box center [604, 445] width 108 height 24
type input "儲值卡"
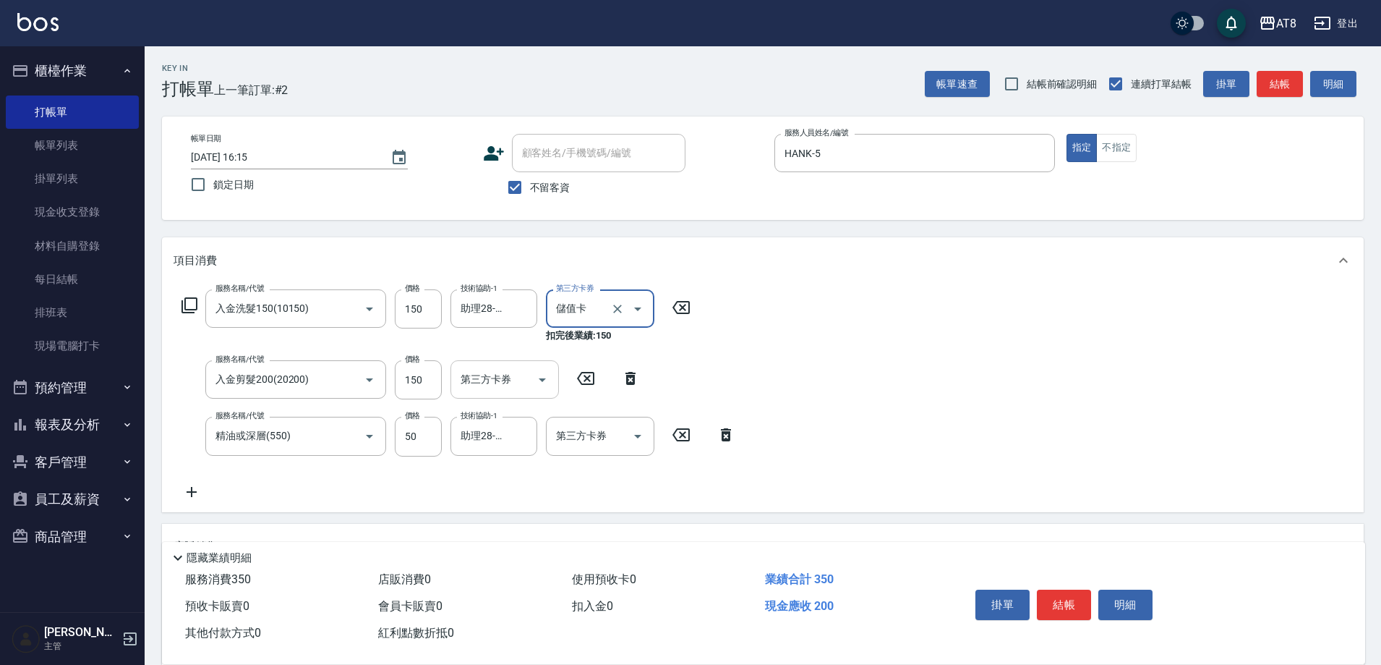
click at [537, 388] on icon "Open" at bounding box center [542, 379] width 17 height 17
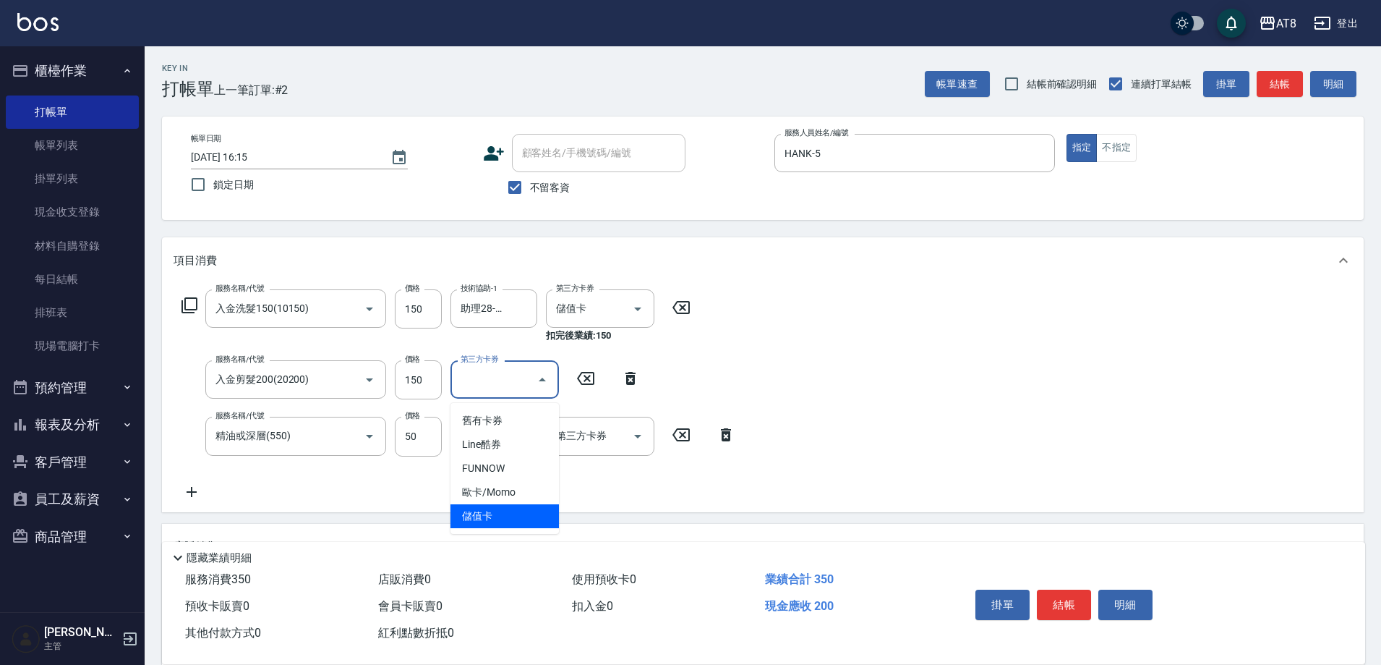
click at [524, 506] on span "儲值卡" at bounding box center [505, 516] width 108 height 24
type input "儲值卡"
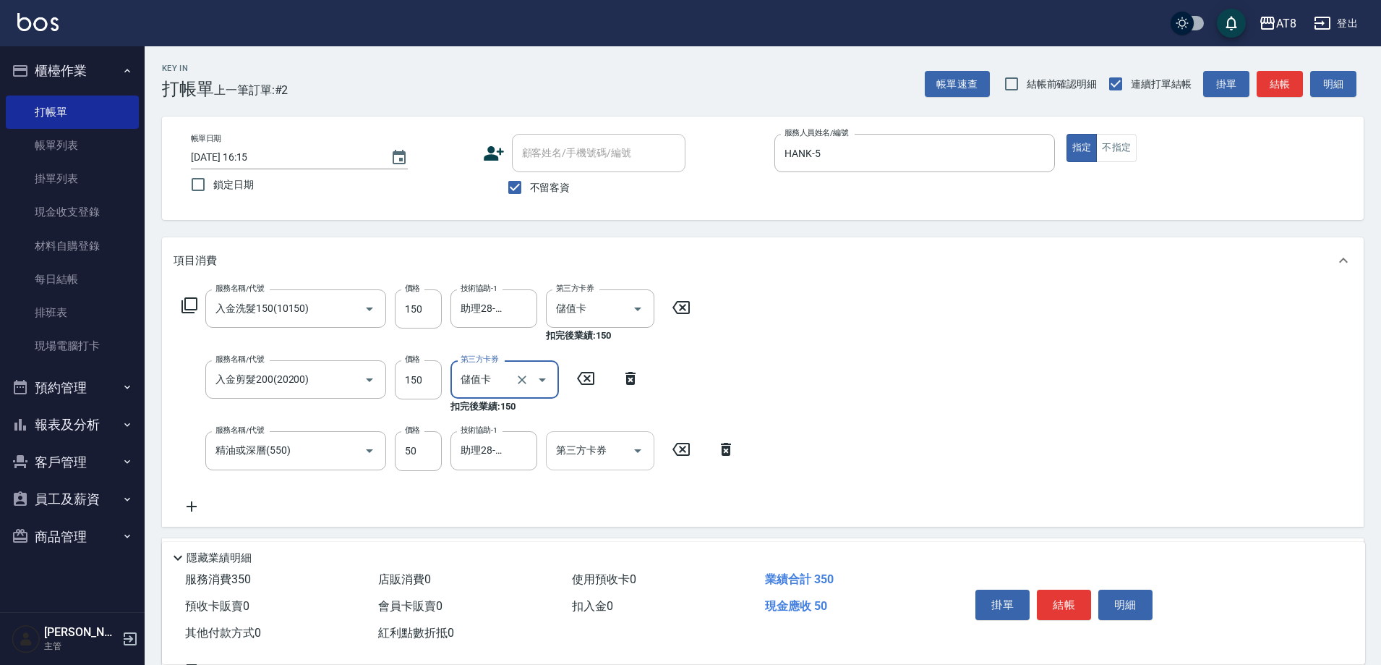
click at [641, 445] on icon "Open" at bounding box center [637, 450] width 17 height 17
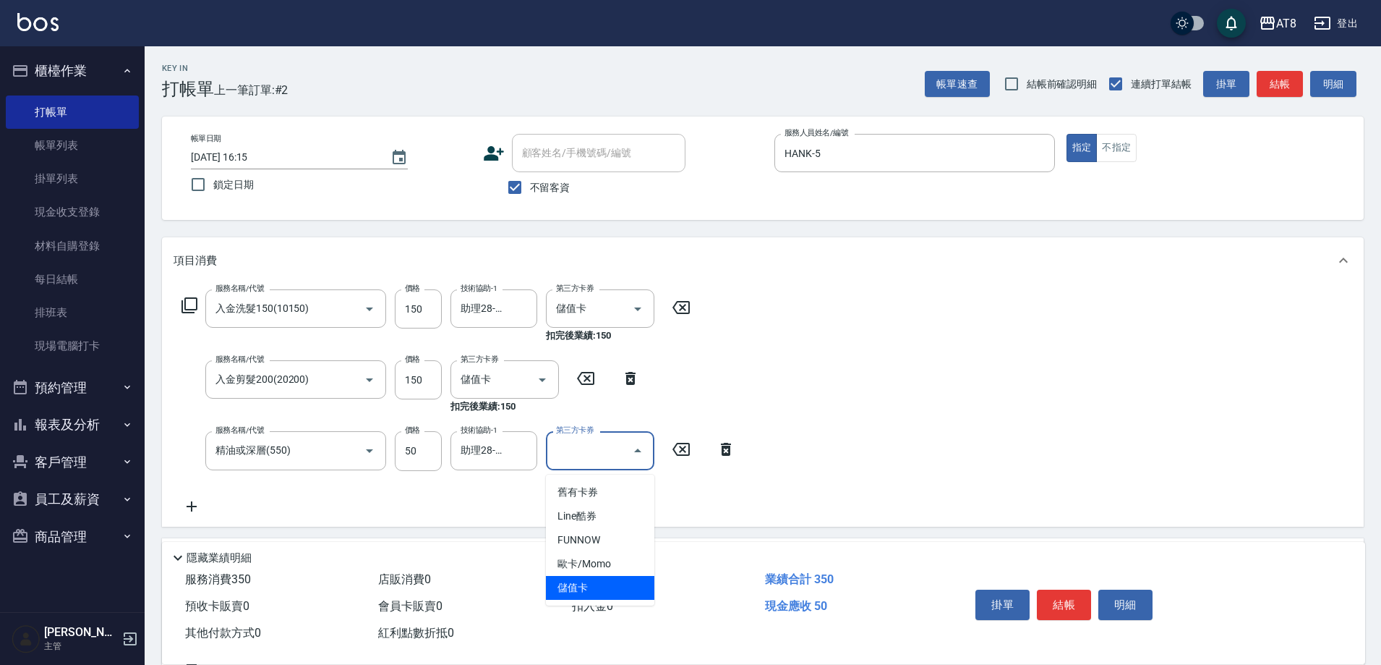
click at [613, 589] on span "儲值卡" at bounding box center [600, 588] width 108 height 24
type input "儲值卡"
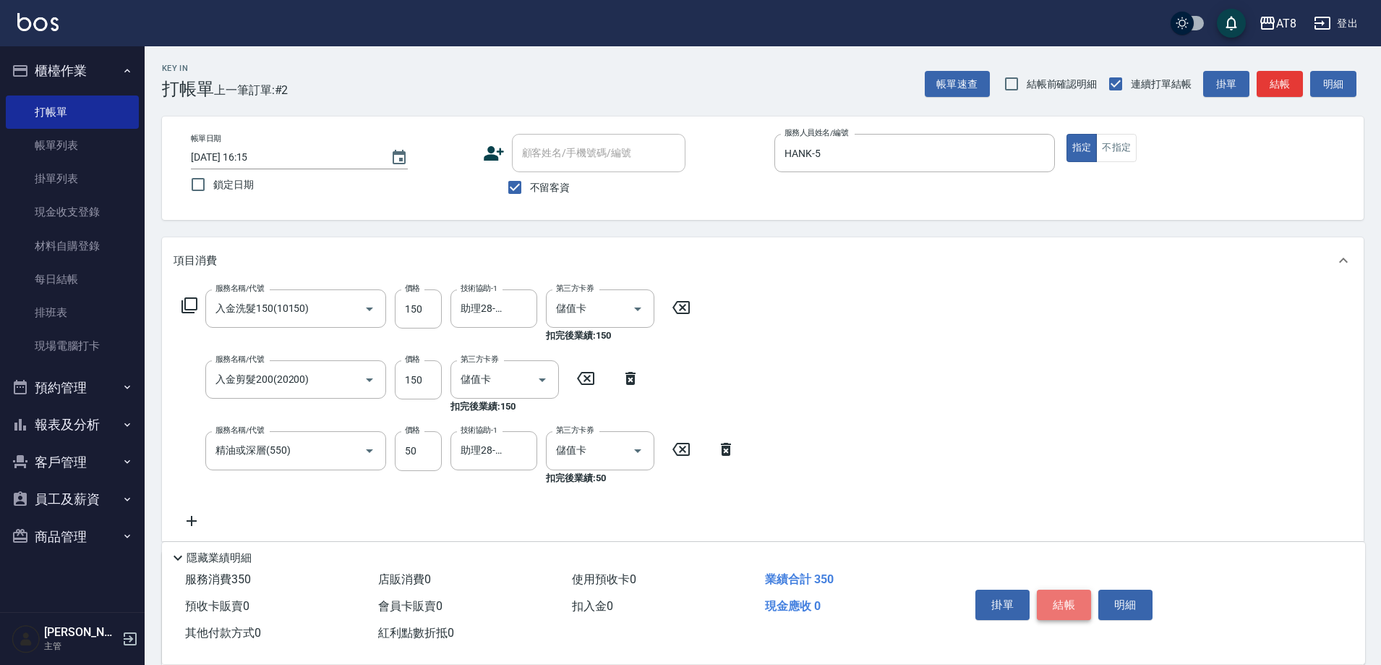
click at [1069, 589] on button "結帳" at bounding box center [1064, 604] width 54 height 30
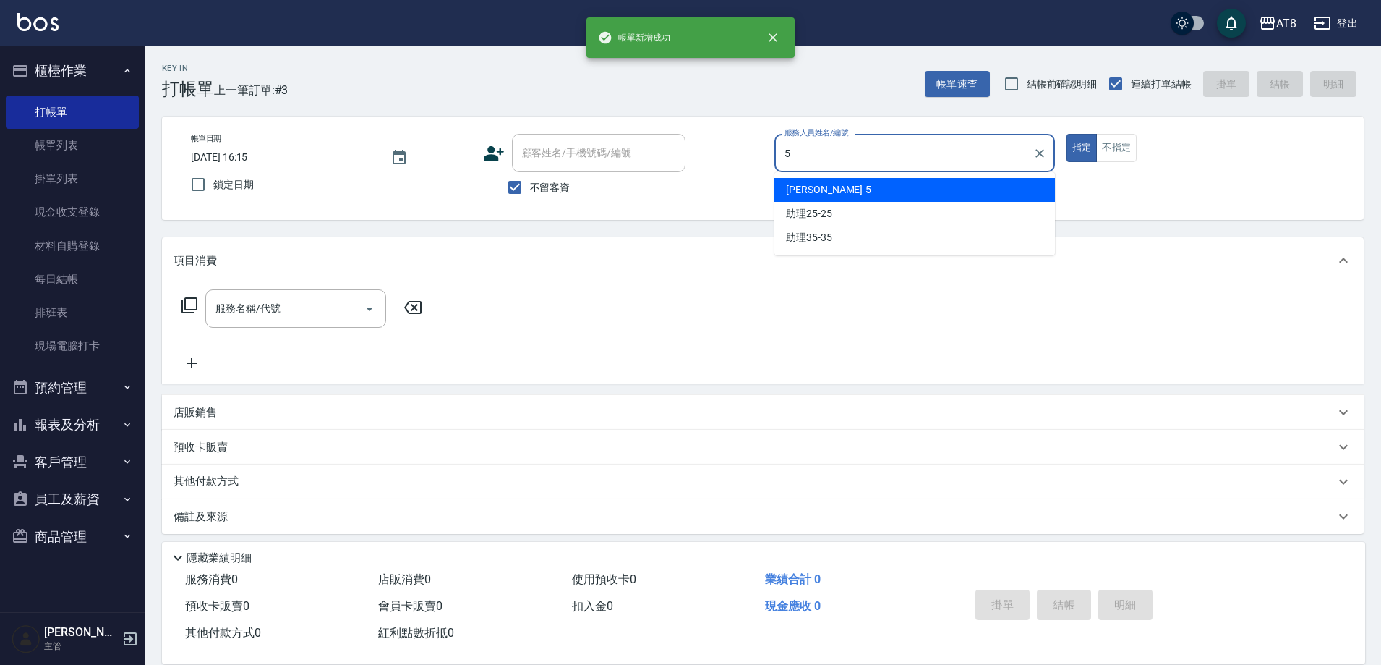
type input "HANK-5"
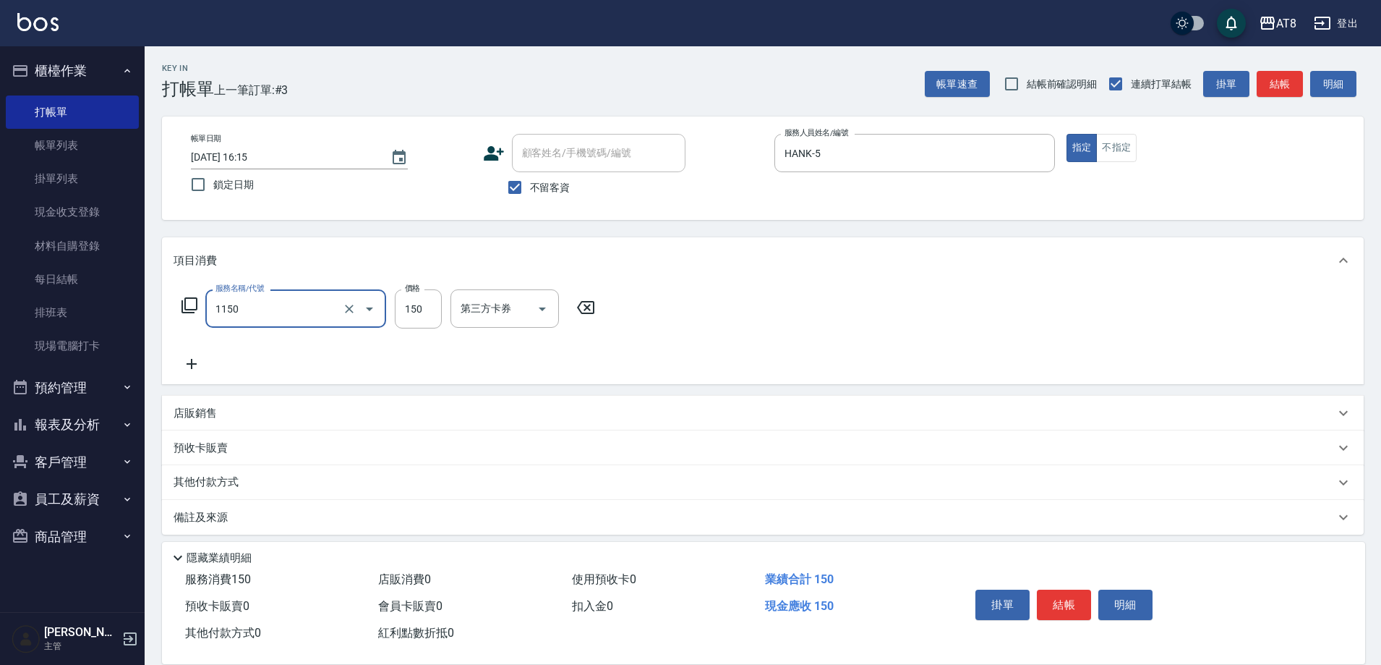
type input "洗髮(1150)"
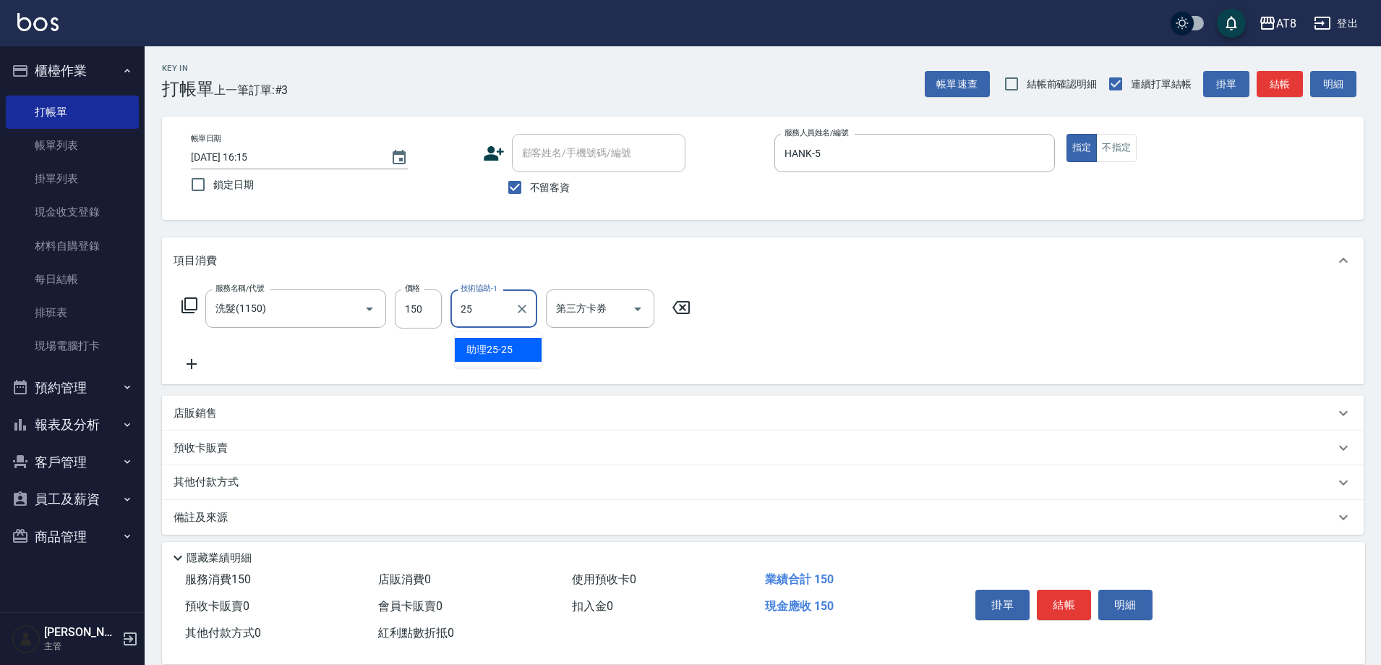
type input "助理25-25"
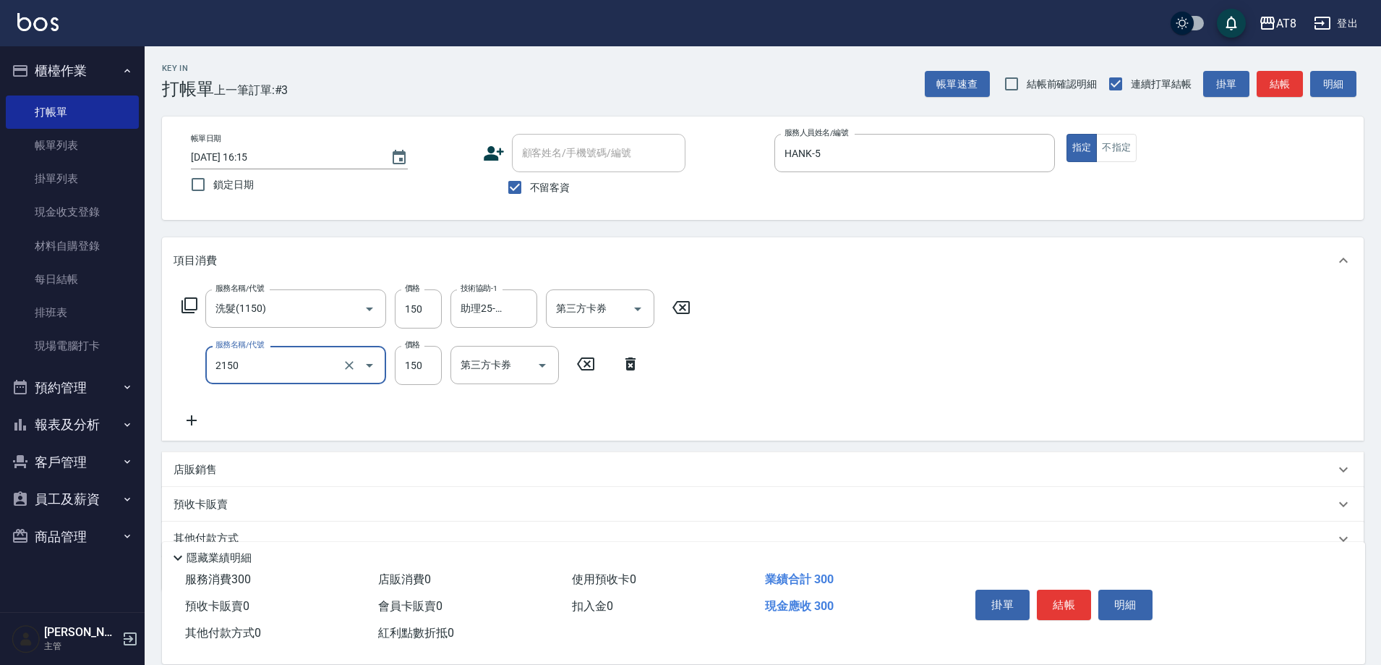
type input "剪髮(2150)"
click at [624, 370] on icon at bounding box center [631, 363] width 36 height 17
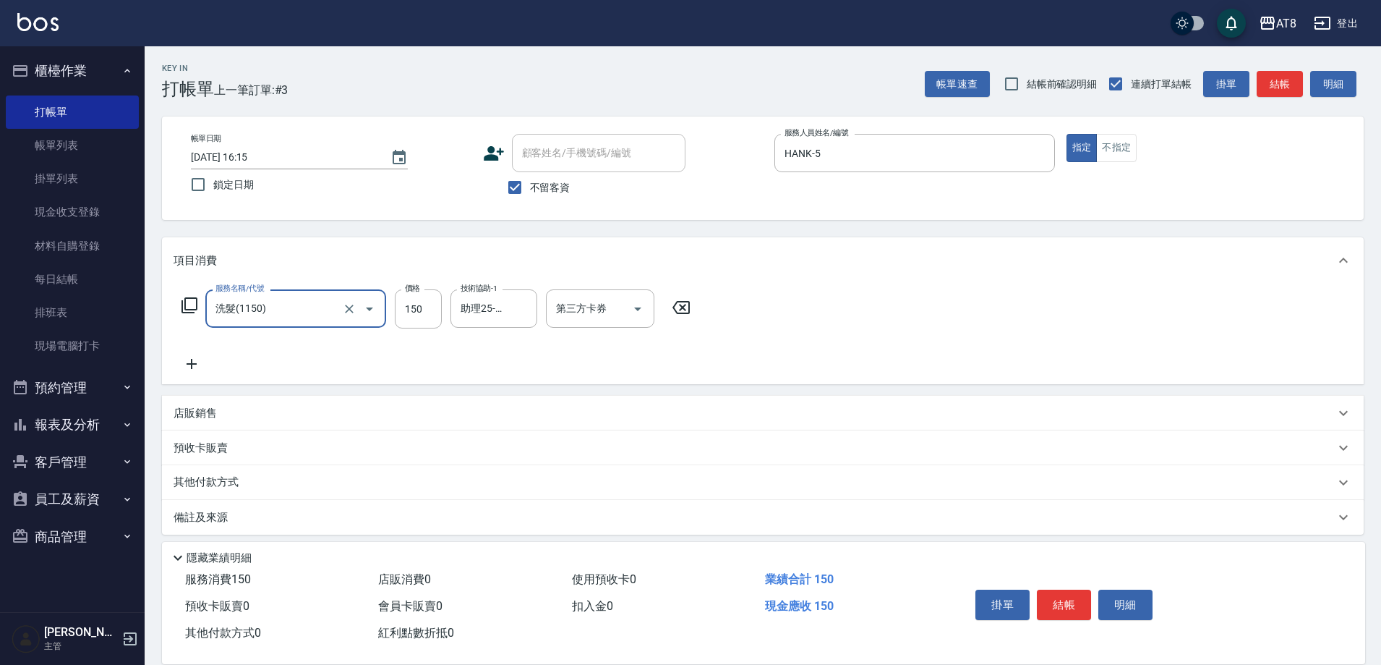
click at [202, 363] on icon at bounding box center [192, 363] width 36 height 17
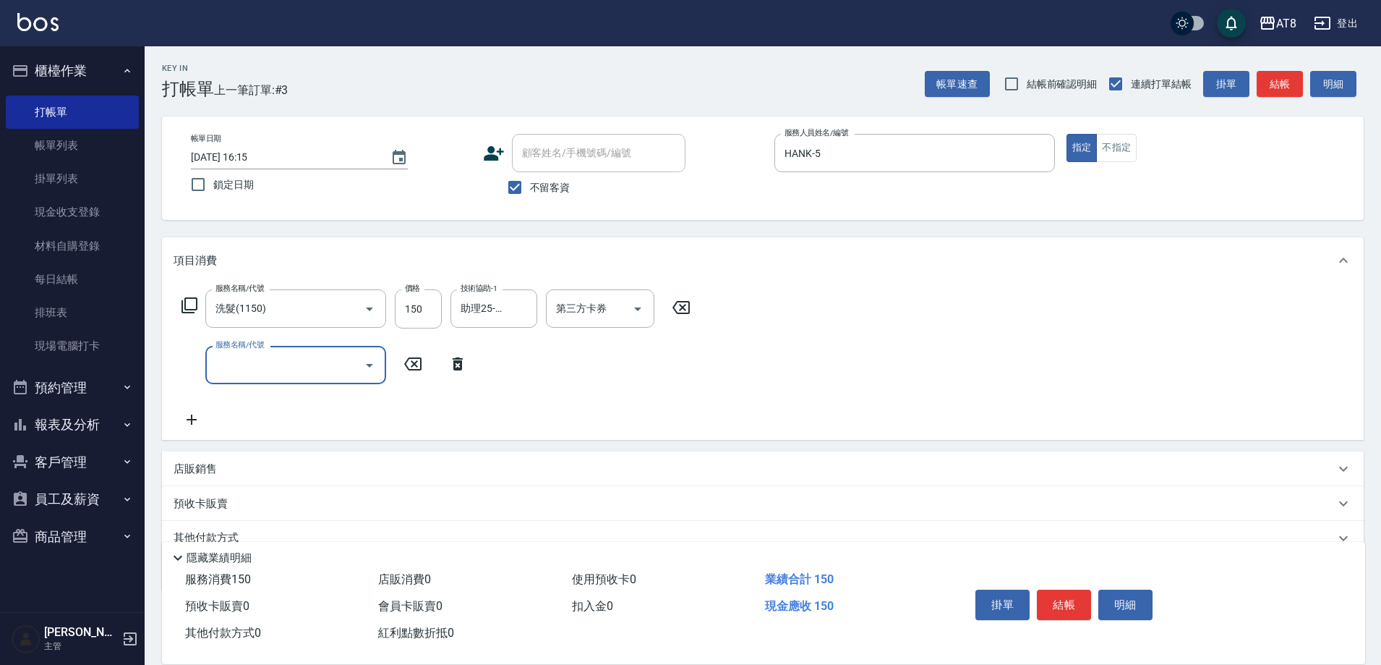
click at [293, 375] on input "服務名稱/代號" at bounding box center [285, 364] width 146 height 25
type input "剪髮(2200)"
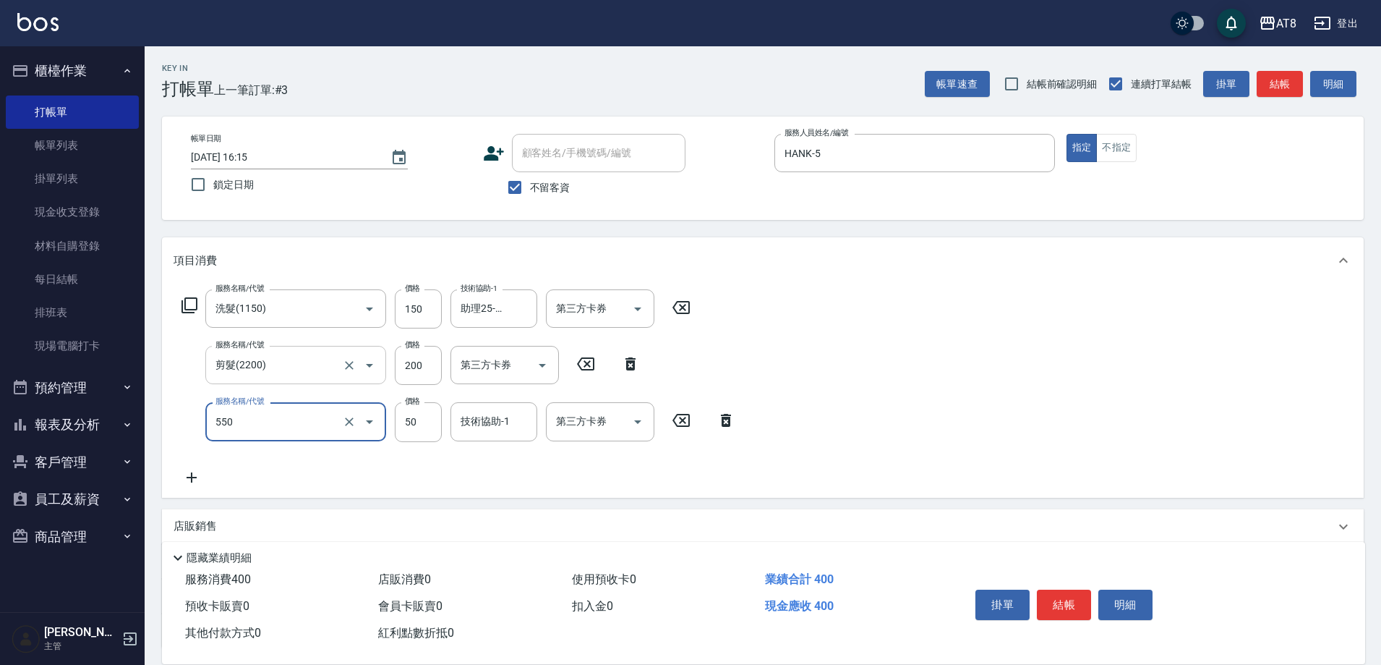
type input "精油或深層(550)"
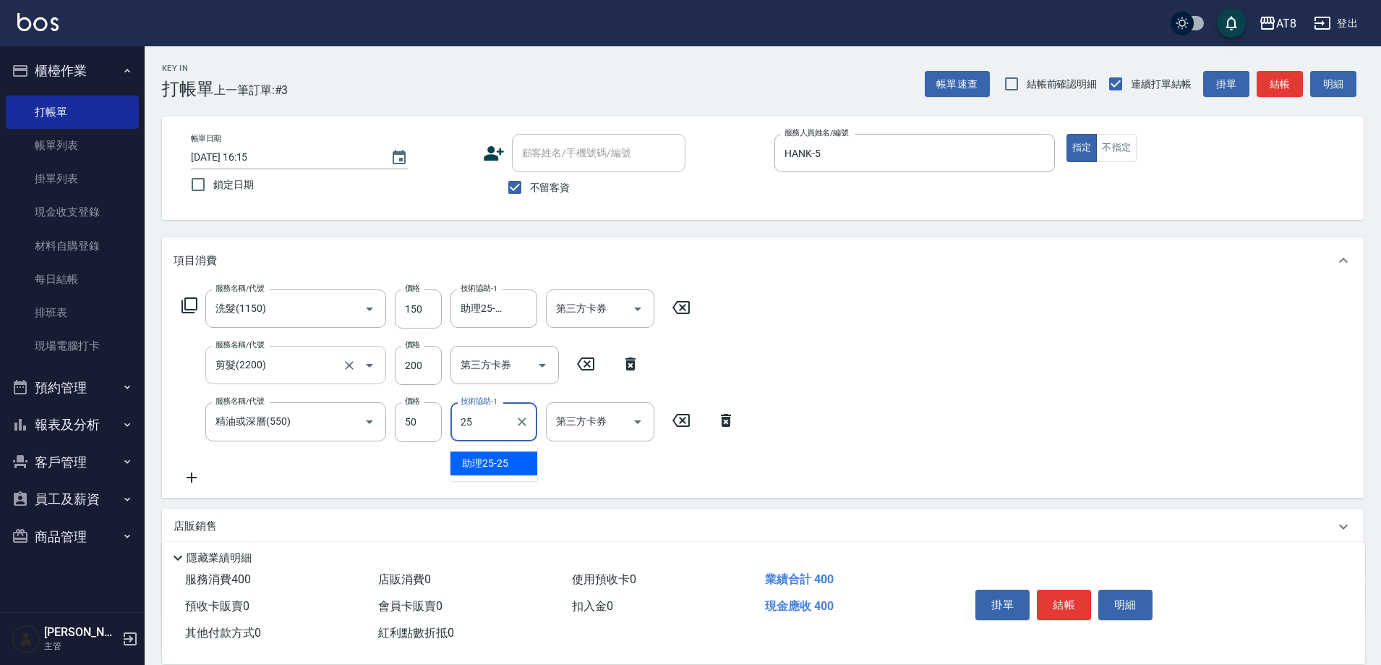
type input "助理25-25"
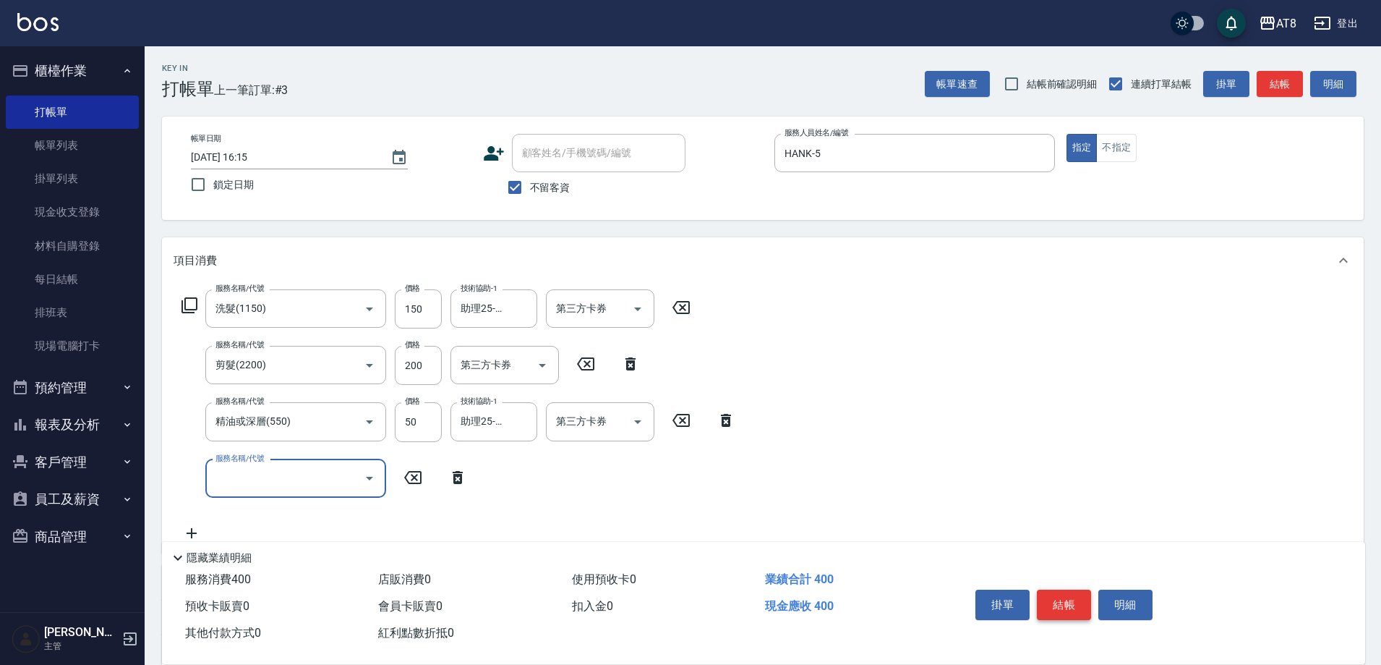
click at [1069, 590] on button "結帳" at bounding box center [1064, 604] width 54 height 30
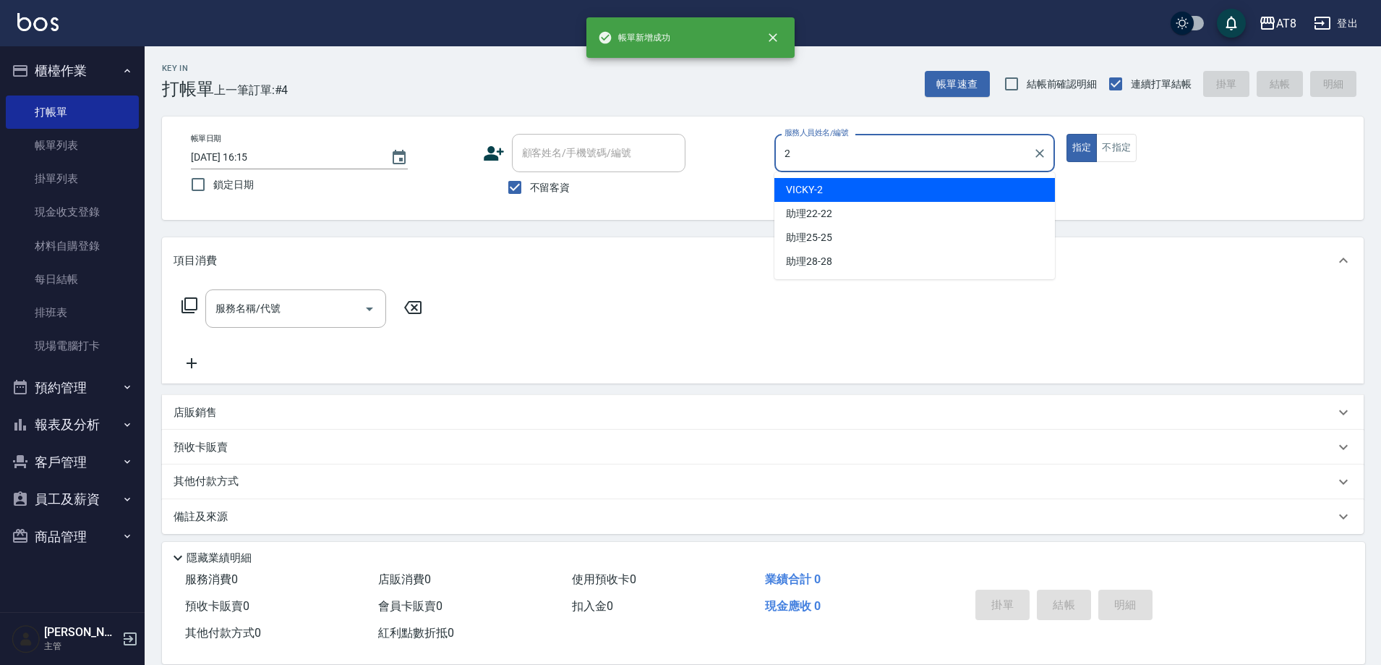
type input "VICKY-2"
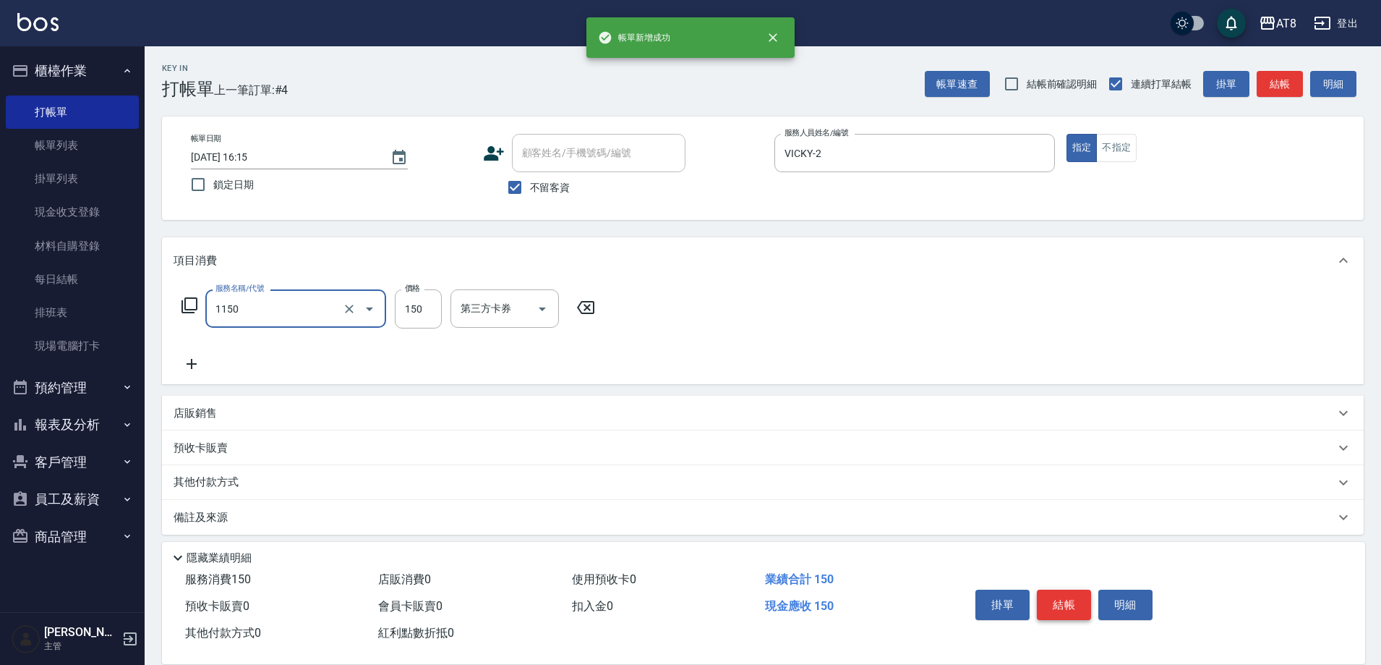
type input "洗髮(1150)"
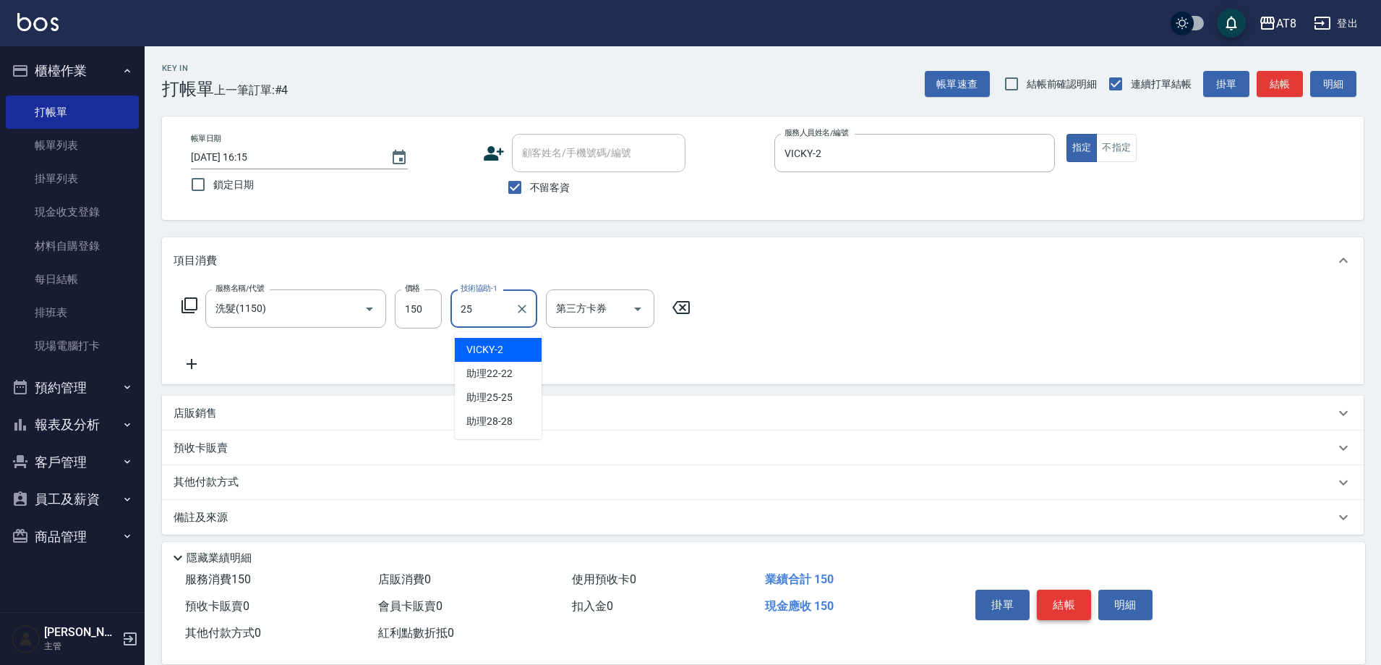
type input "助理25-25"
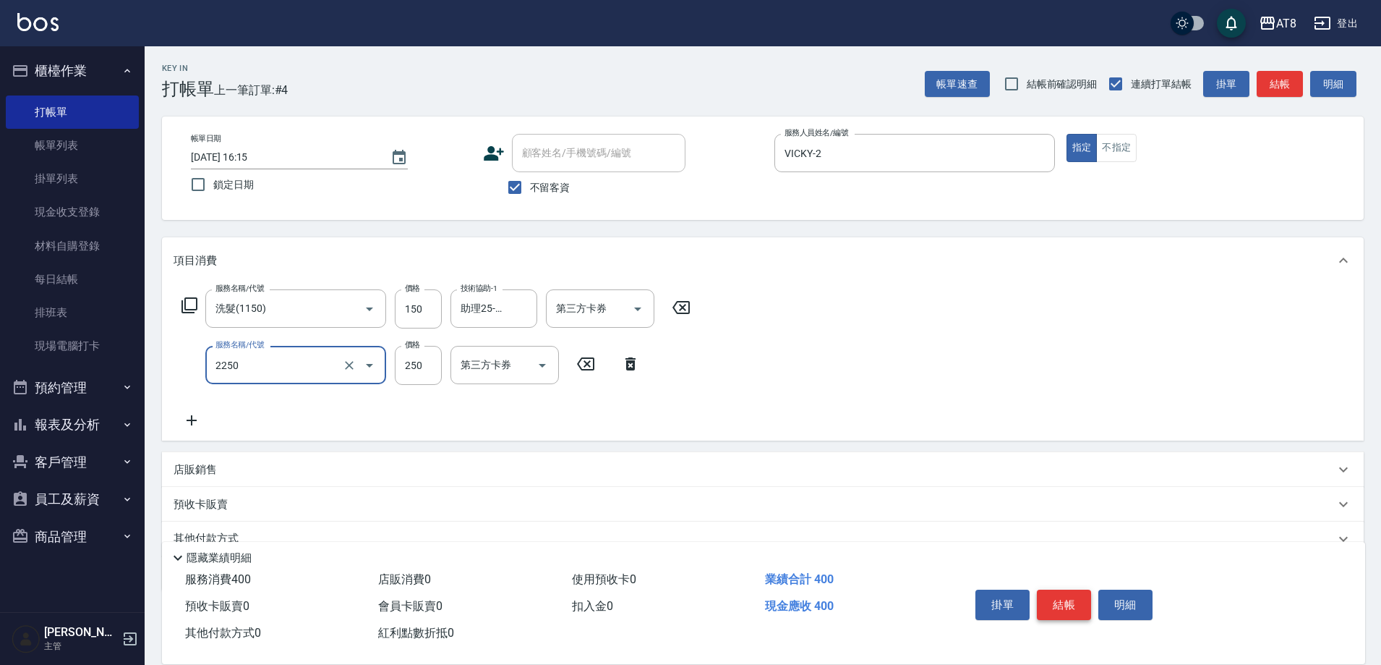
type input "剪髮(2250)"
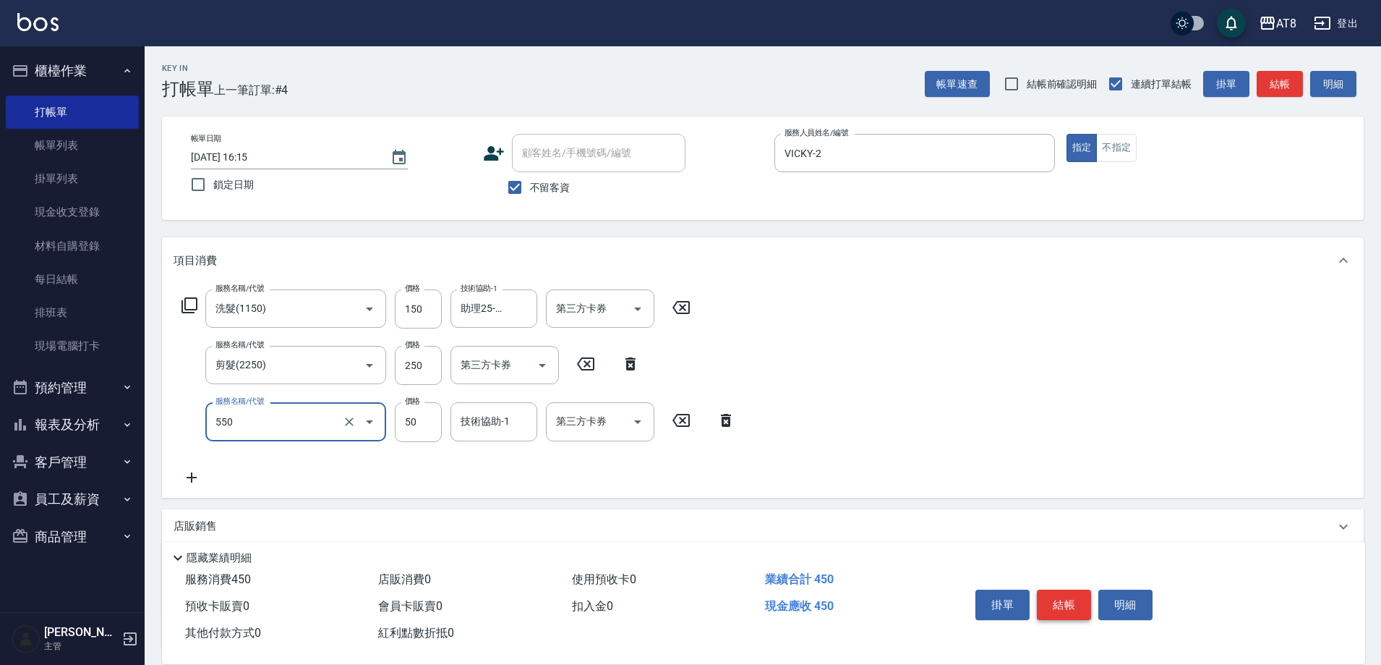
type input "精油或深層(550)"
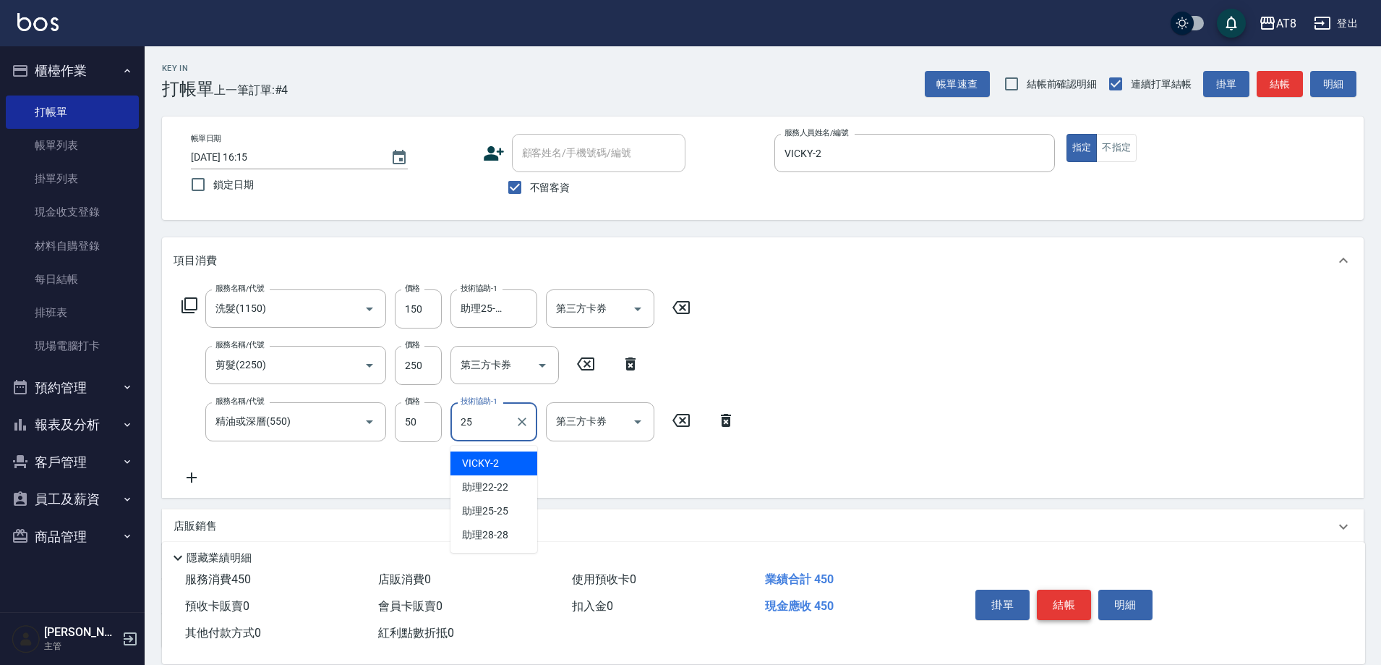
type input "助理25-25"
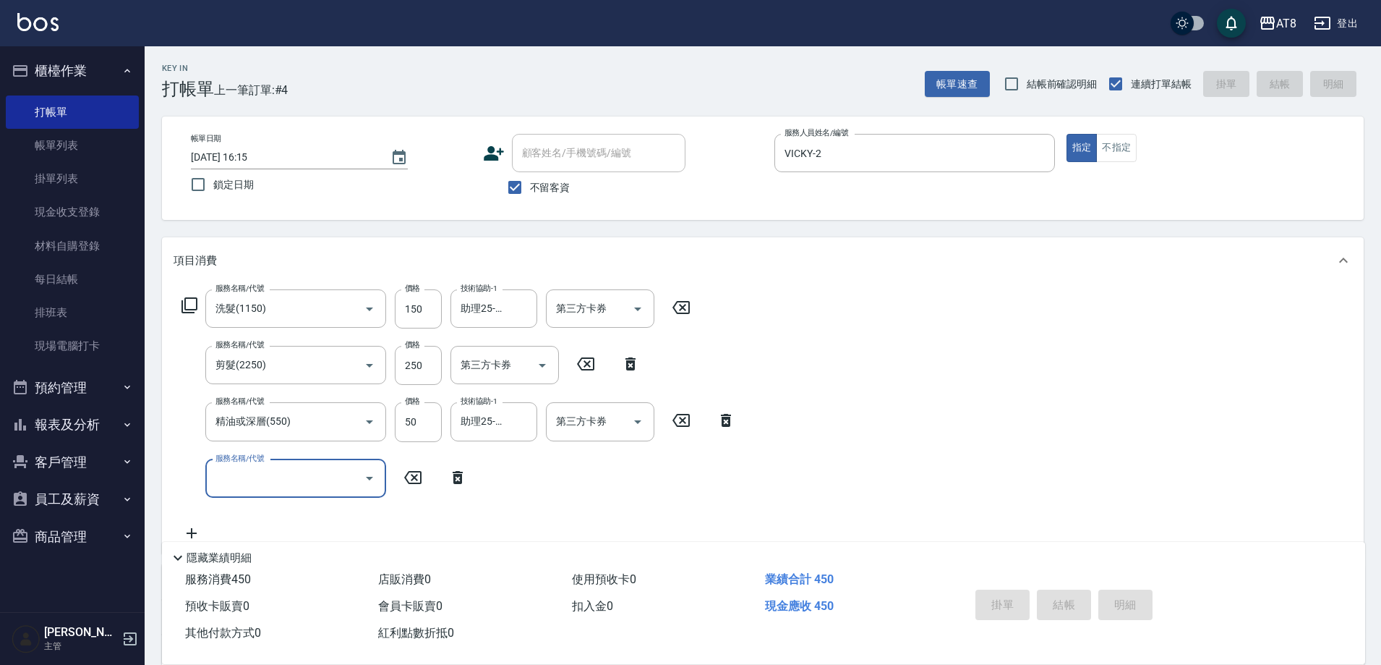
type input "[DATE] 16:16"
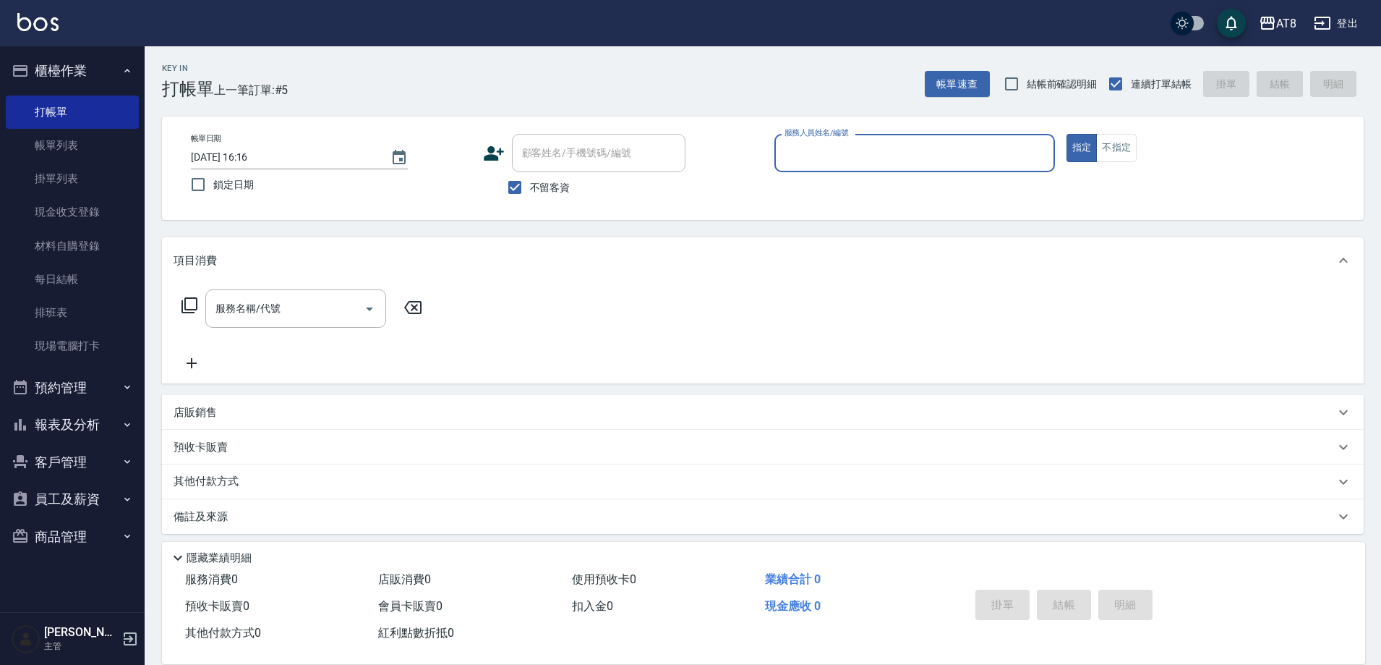
click at [777, 411] on div "店販銷售" at bounding box center [763, 412] width 1202 height 35
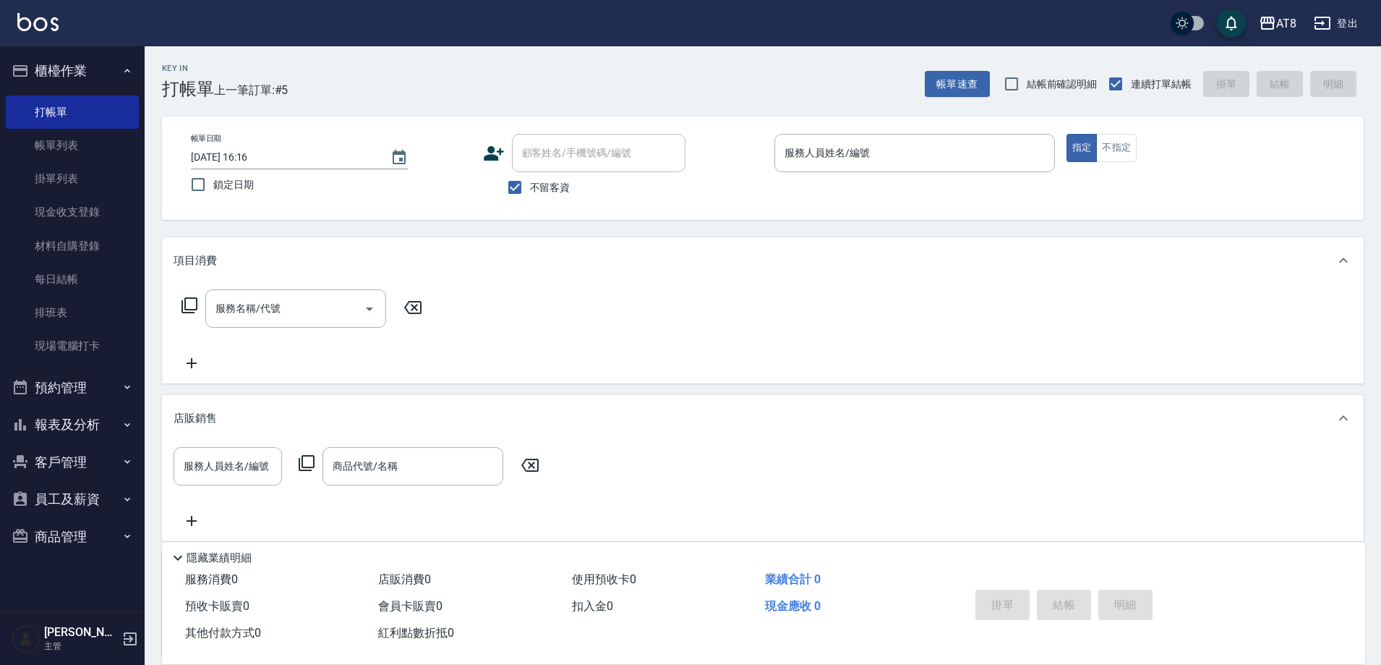
click at [764, 416] on div "店販銷售" at bounding box center [763, 418] width 1202 height 46
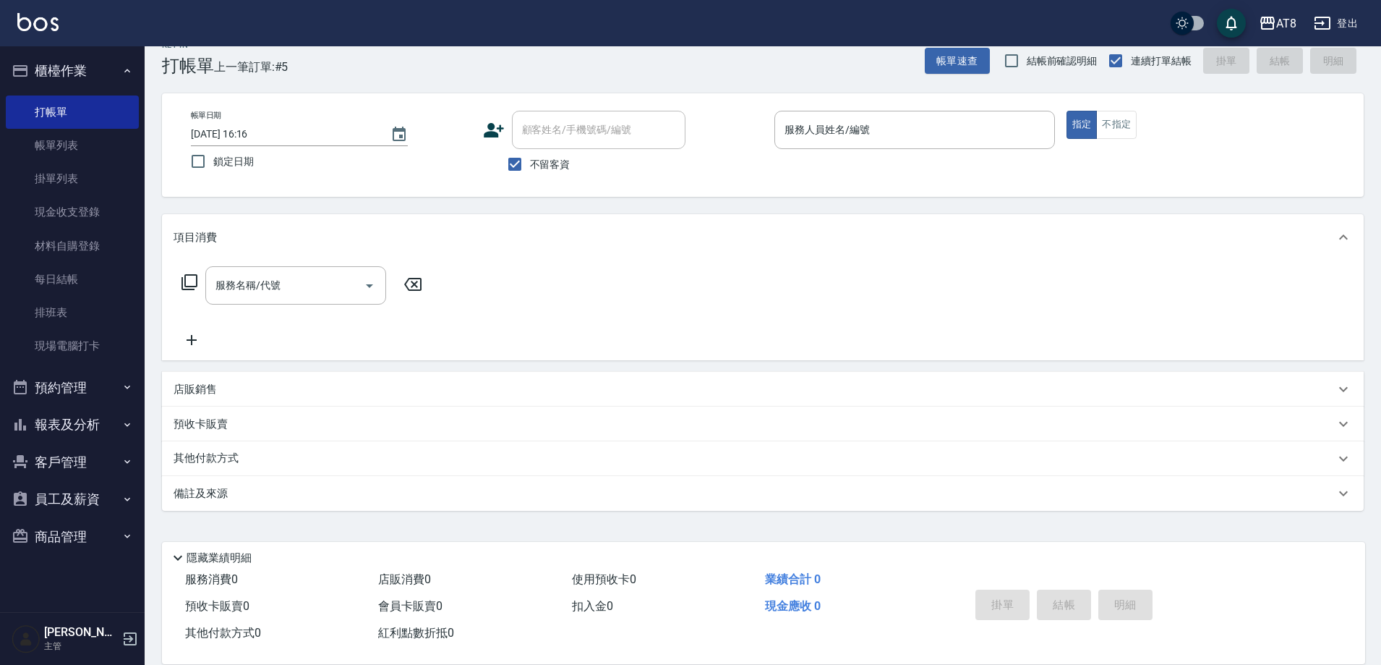
click at [1335, 422] on icon at bounding box center [1343, 423] width 17 height 17
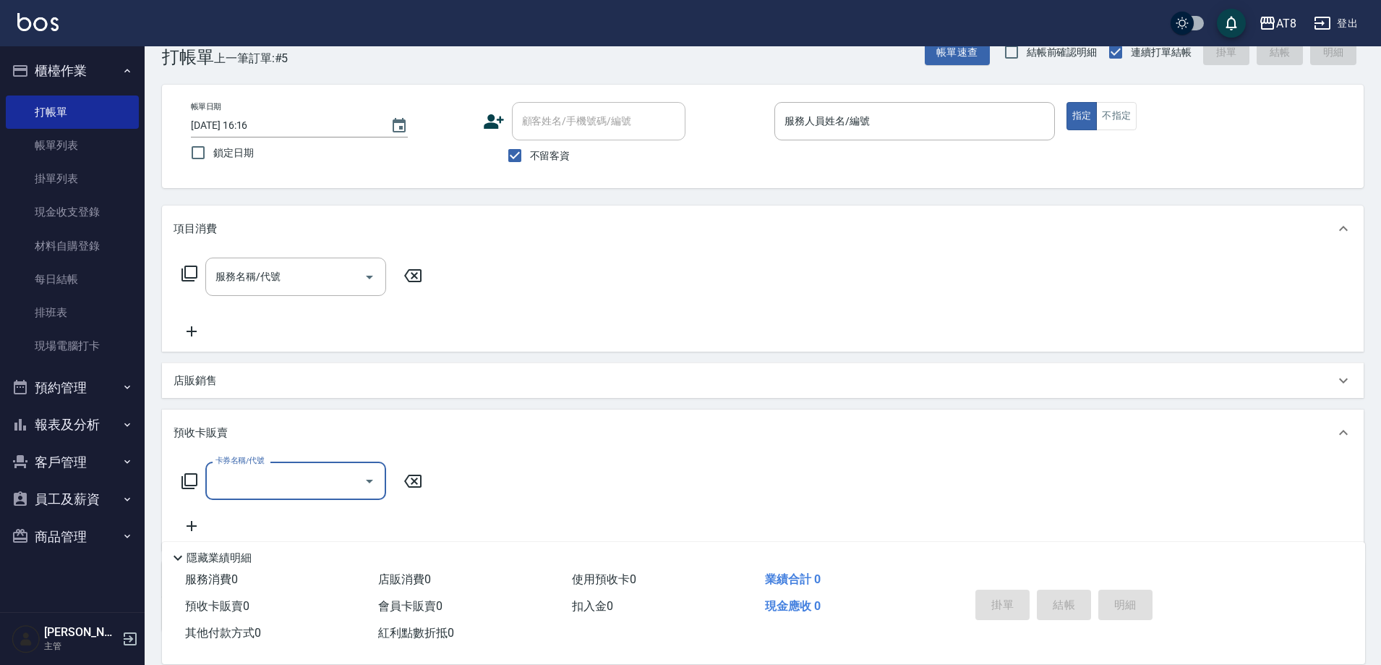
scroll to position [0, 0]
click at [1336, 441] on icon at bounding box center [1343, 432] width 17 height 17
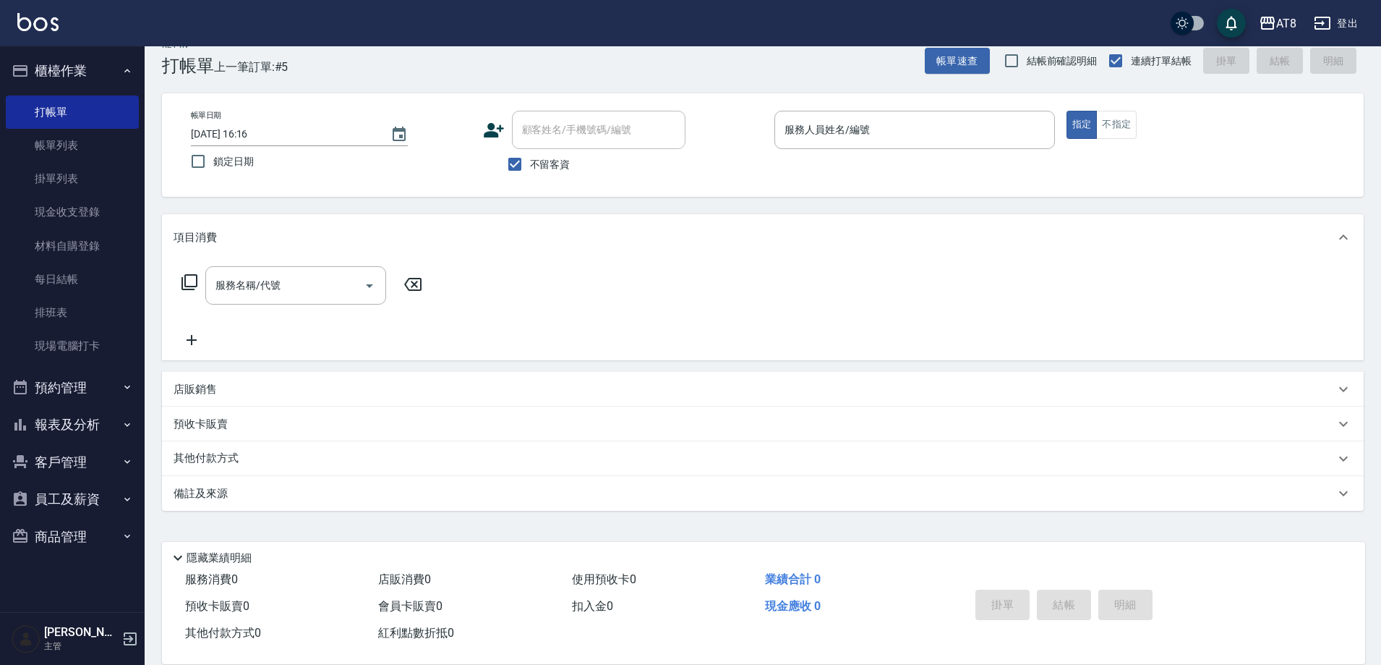
click at [1271, 393] on div "店販銷售" at bounding box center [754, 389] width 1161 height 15
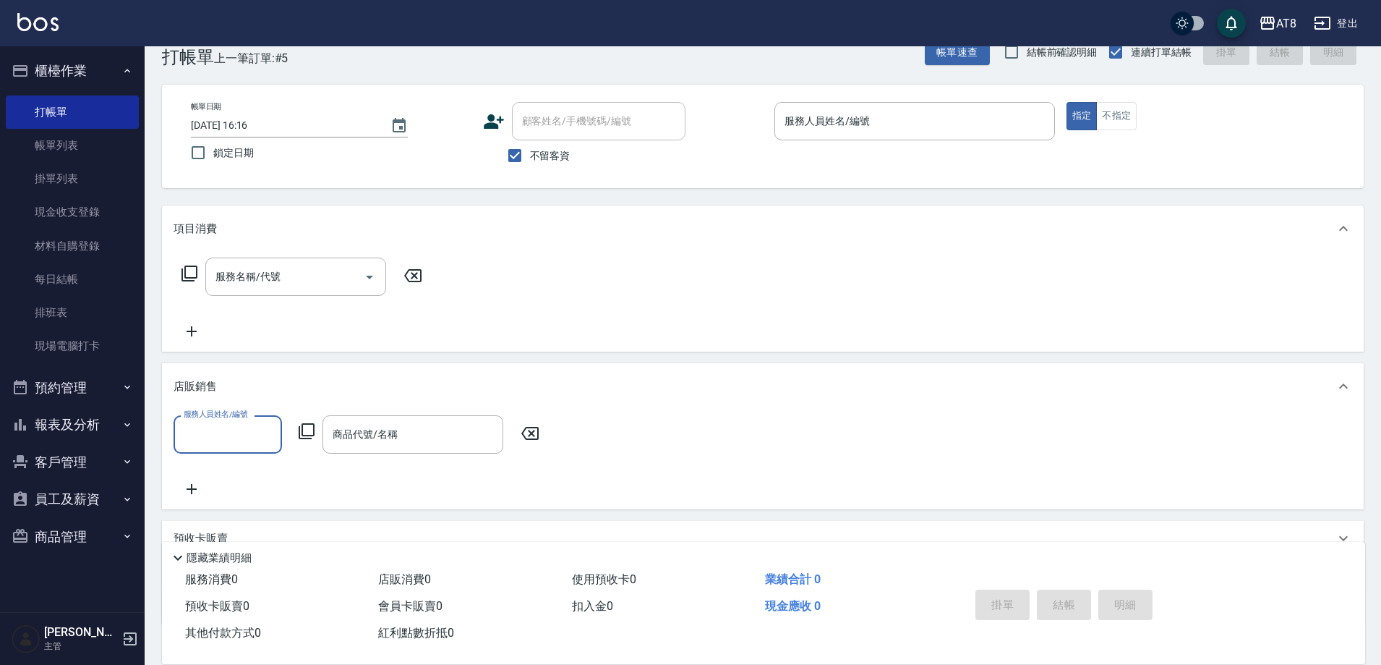
click at [1284, 392] on div "店販銷售" at bounding box center [754, 386] width 1161 height 15
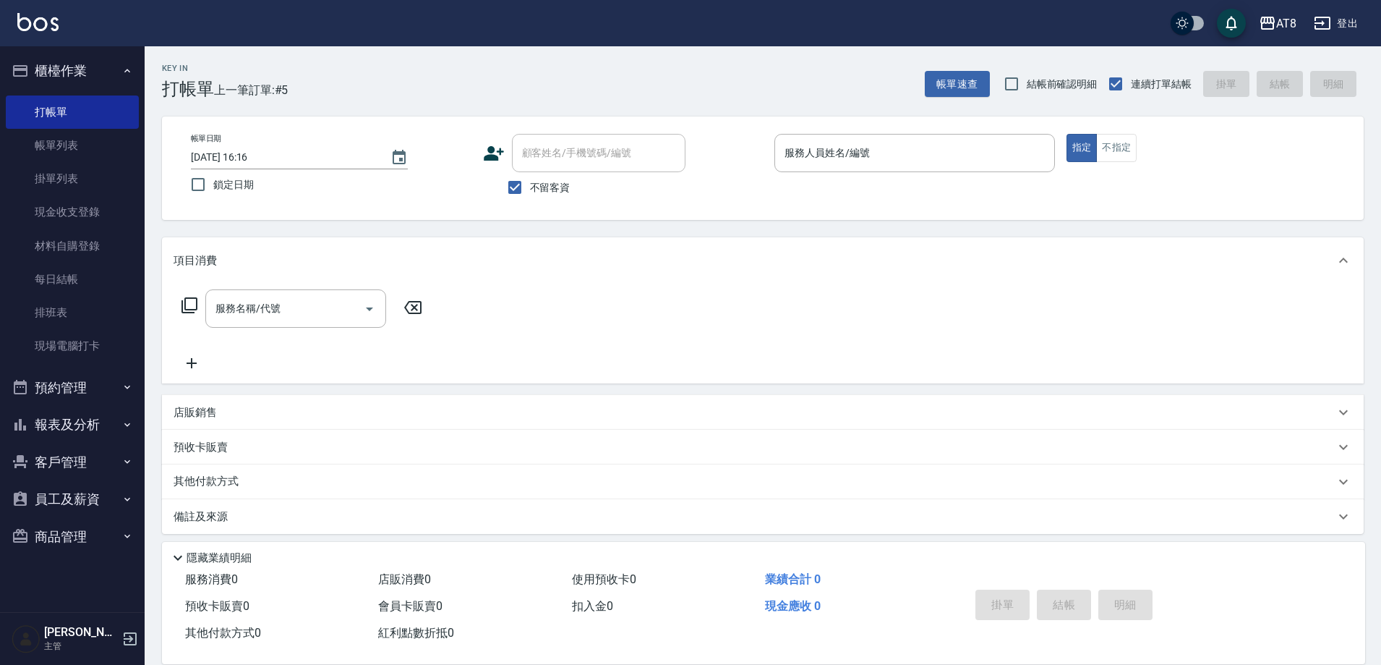
click at [1327, 260] on div "項目消費" at bounding box center [754, 260] width 1161 height 15
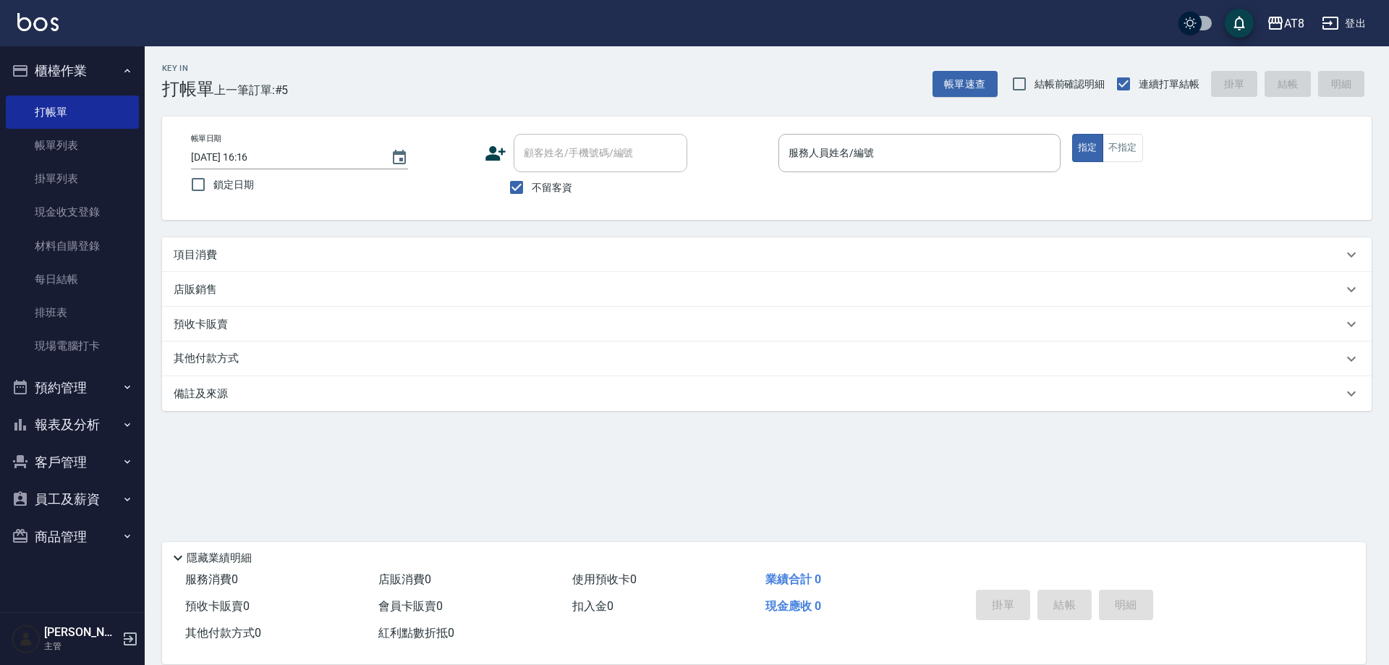
click at [700, 332] on div "預收卡販賣" at bounding box center [758, 324] width 1169 height 15
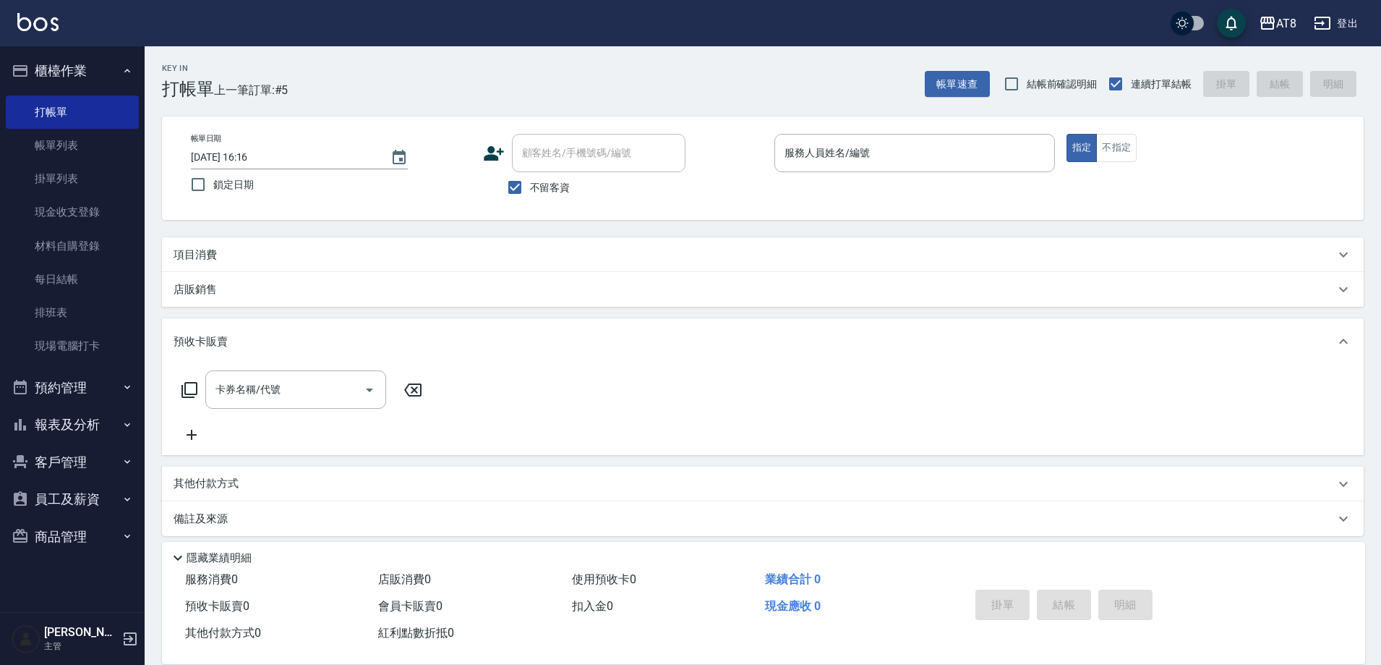
click at [1335, 342] on icon at bounding box center [1343, 341] width 17 height 17
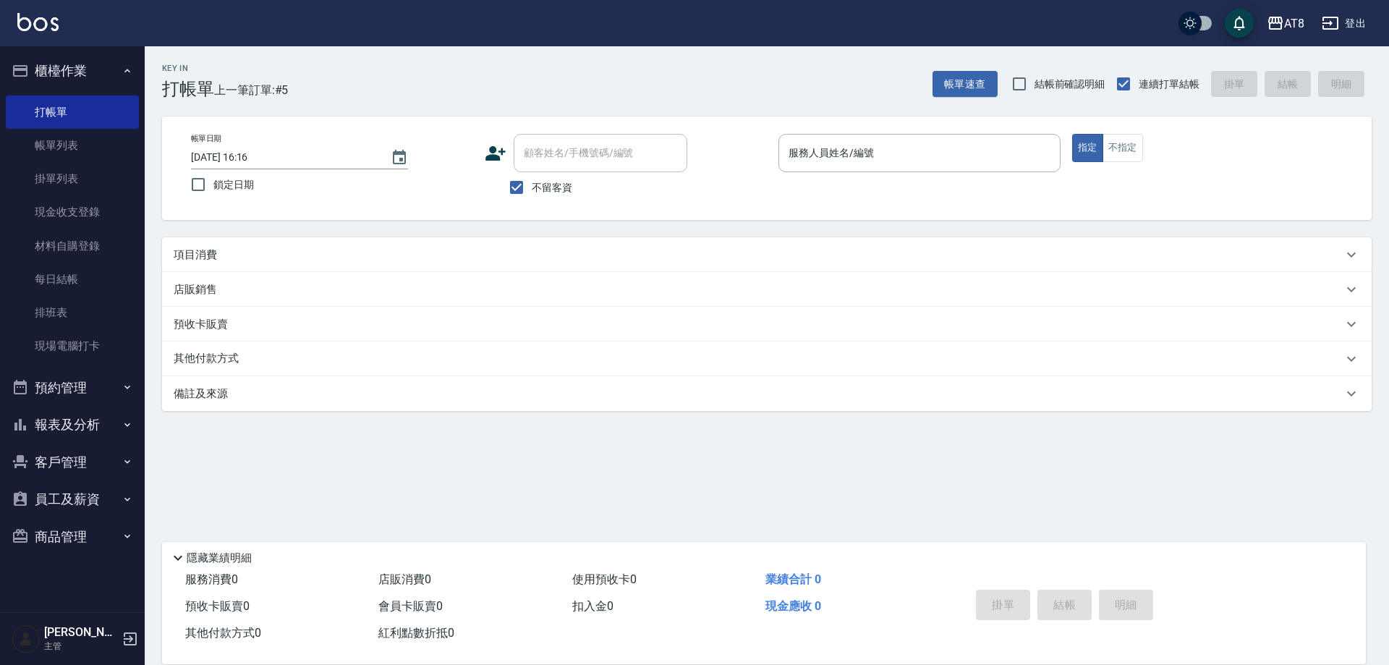
click at [1352, 367] on icon at bounding box center [1350, 358] width 17 height 17
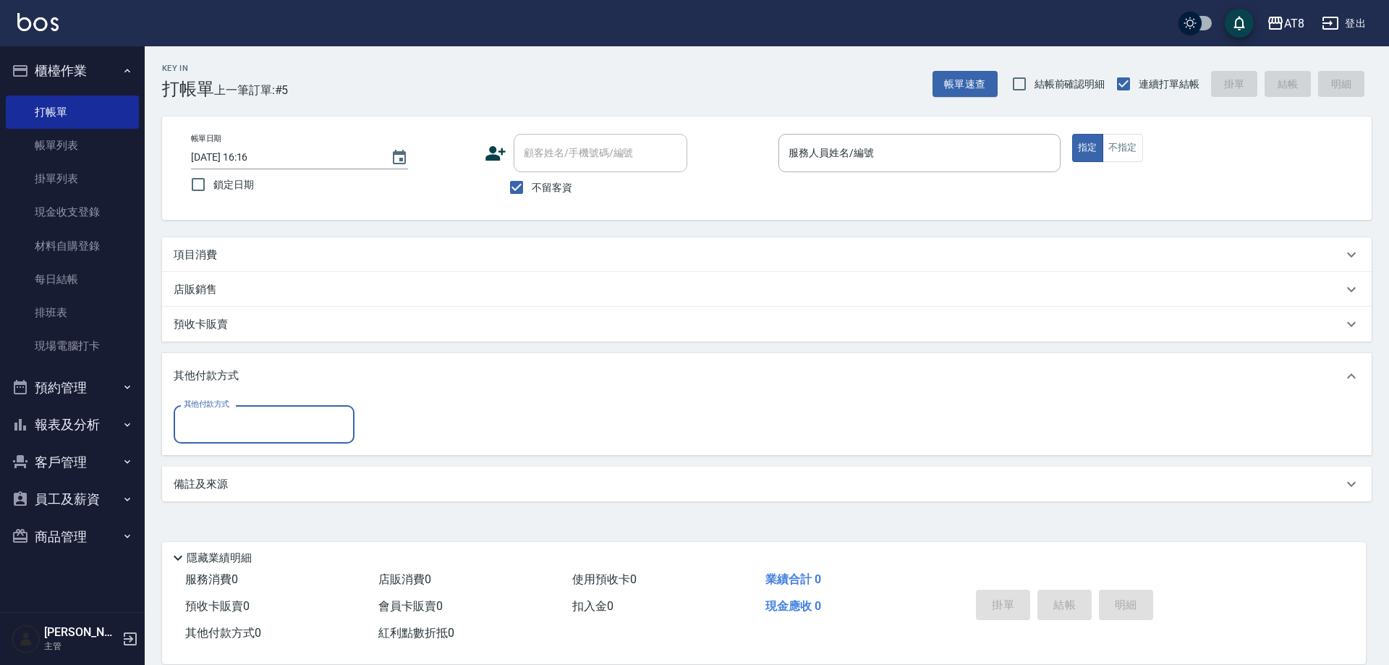
click at [1349, 380] on icon at bounding box center [1350, 375] width 17 height 17
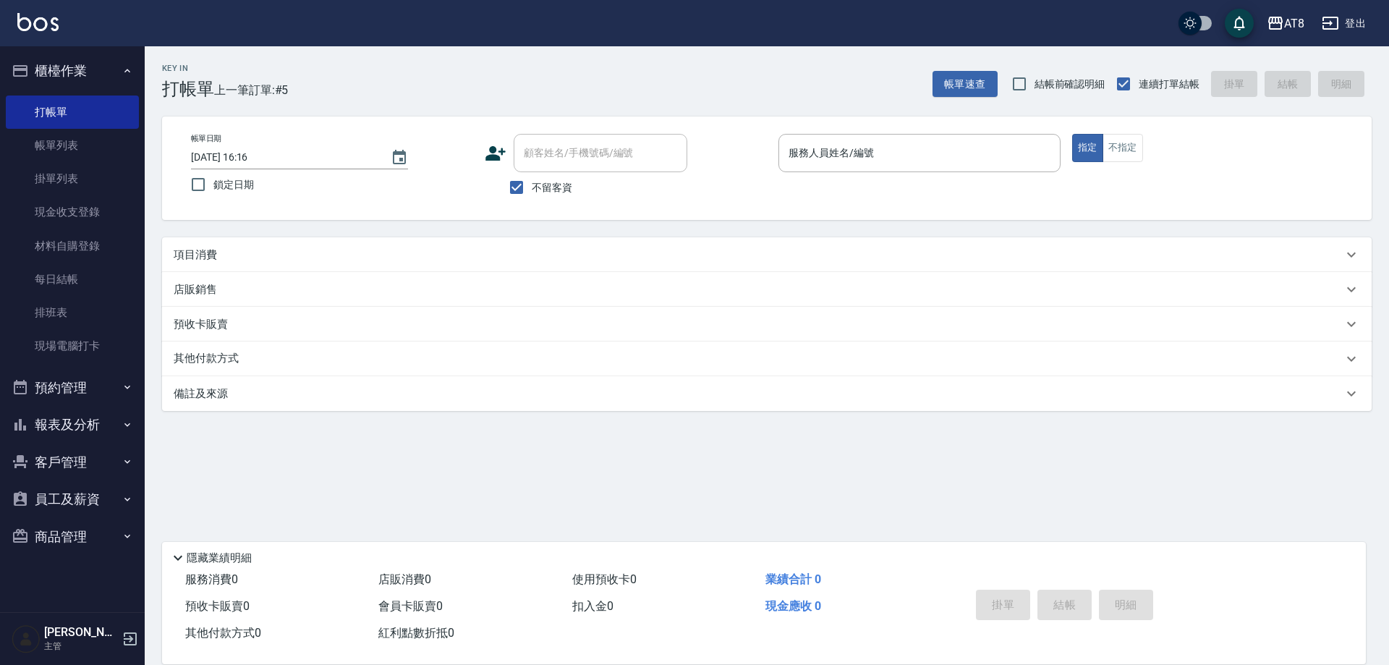
click at [1355, 411] on div "備註及來源" at bounding box center [766, 393] width 1209 height 35
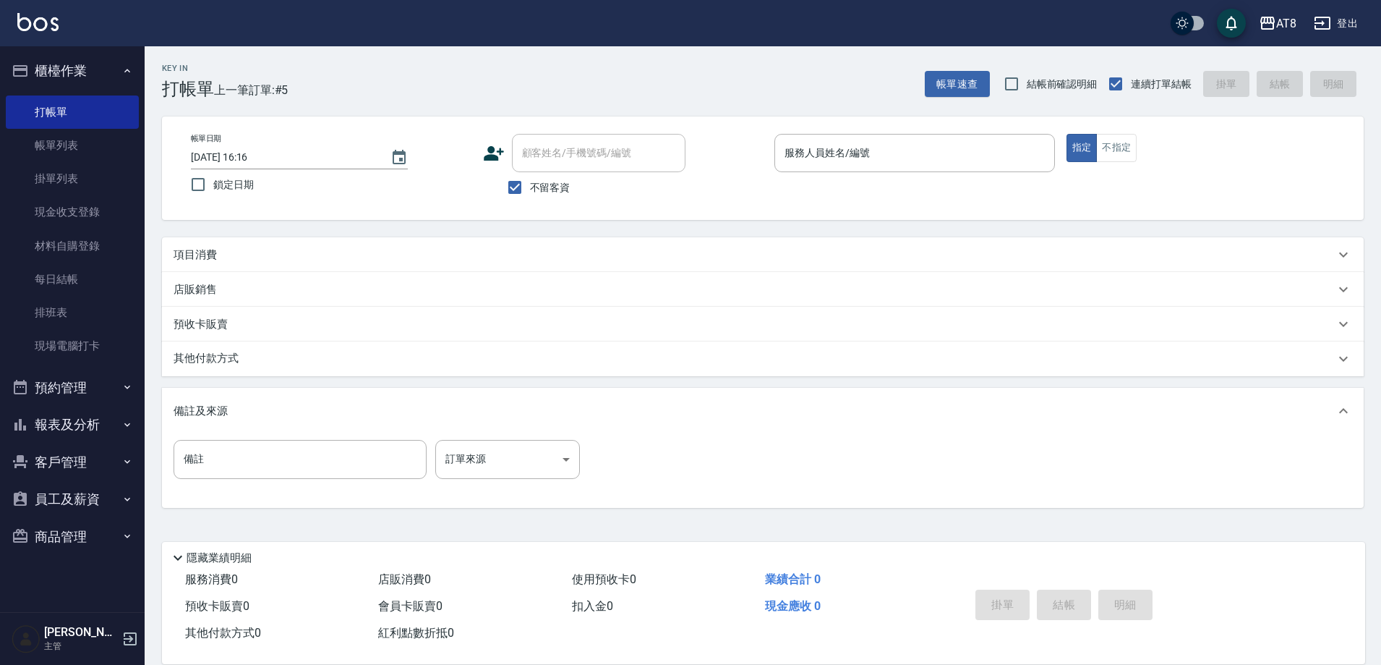
click at [1344, 412] on icon at bounding box center [1343, 410] width 17 height 17
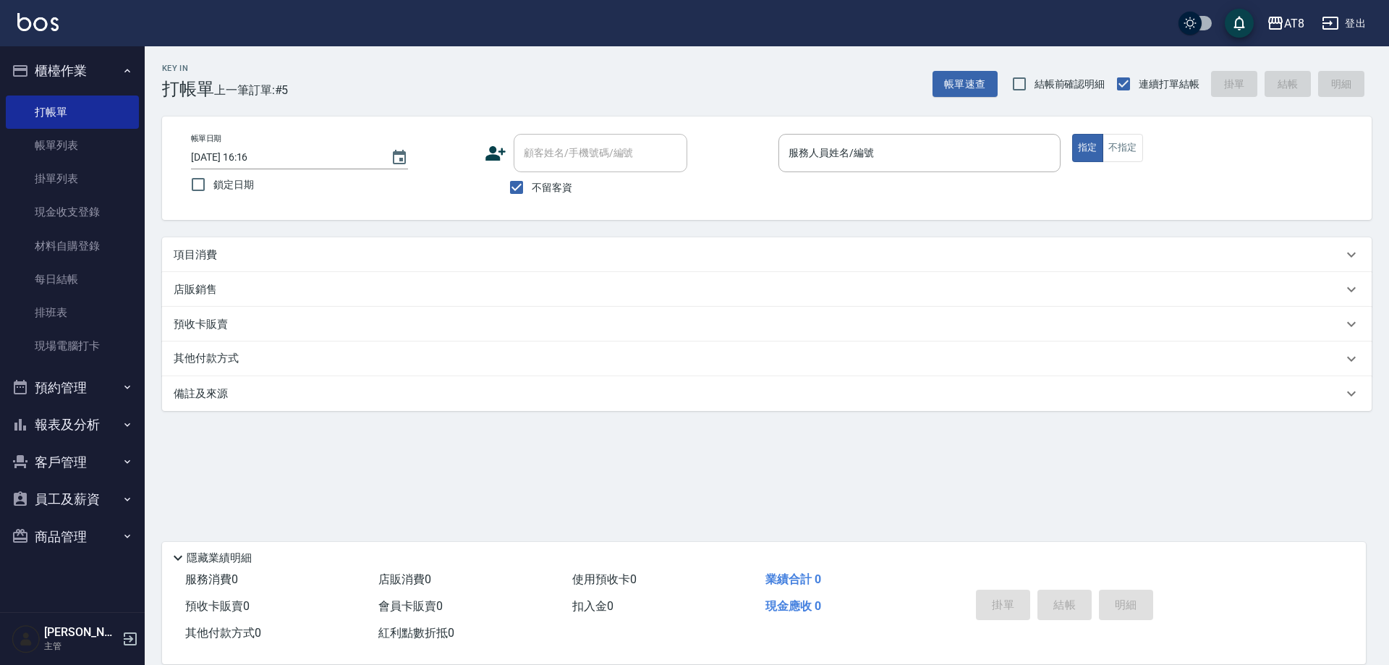
click at [1347, 263] on icon at bounding box center [1350, 254] width 17 height 17
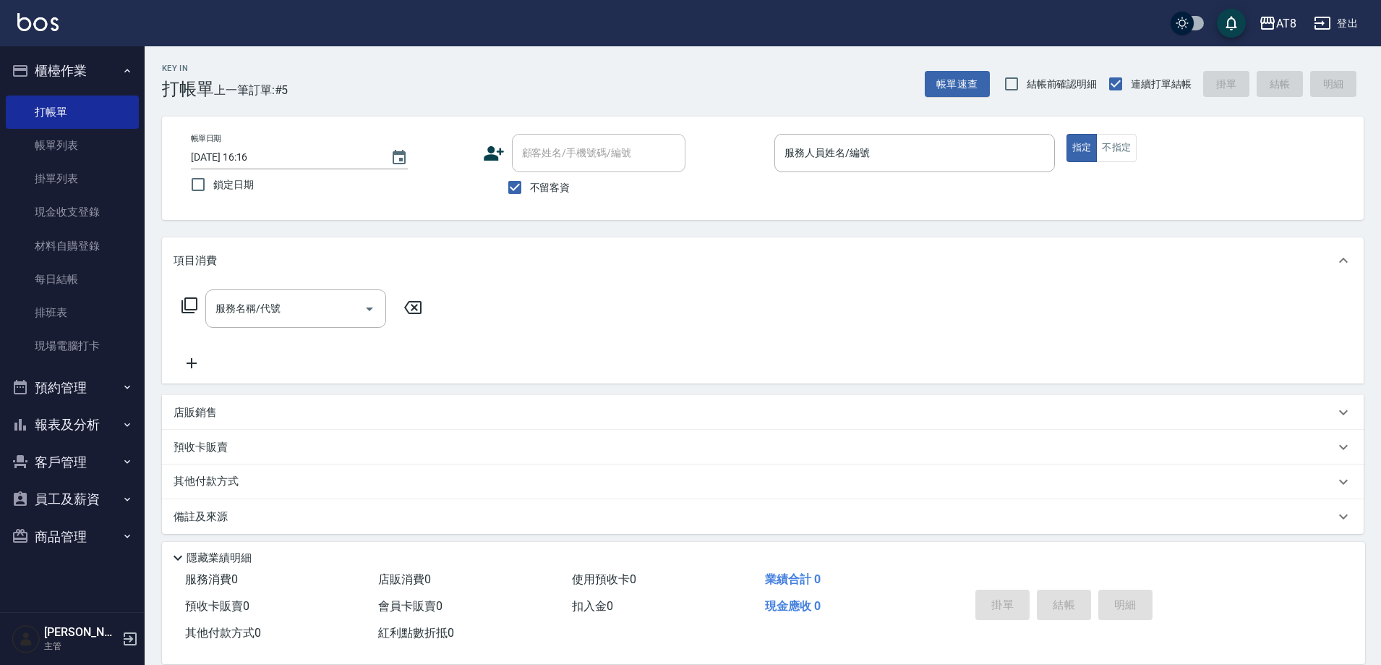
click at [1347, 263] on icon at bounding box center [1343, 260] width 17 height 17
